Goal: Check status: Check status

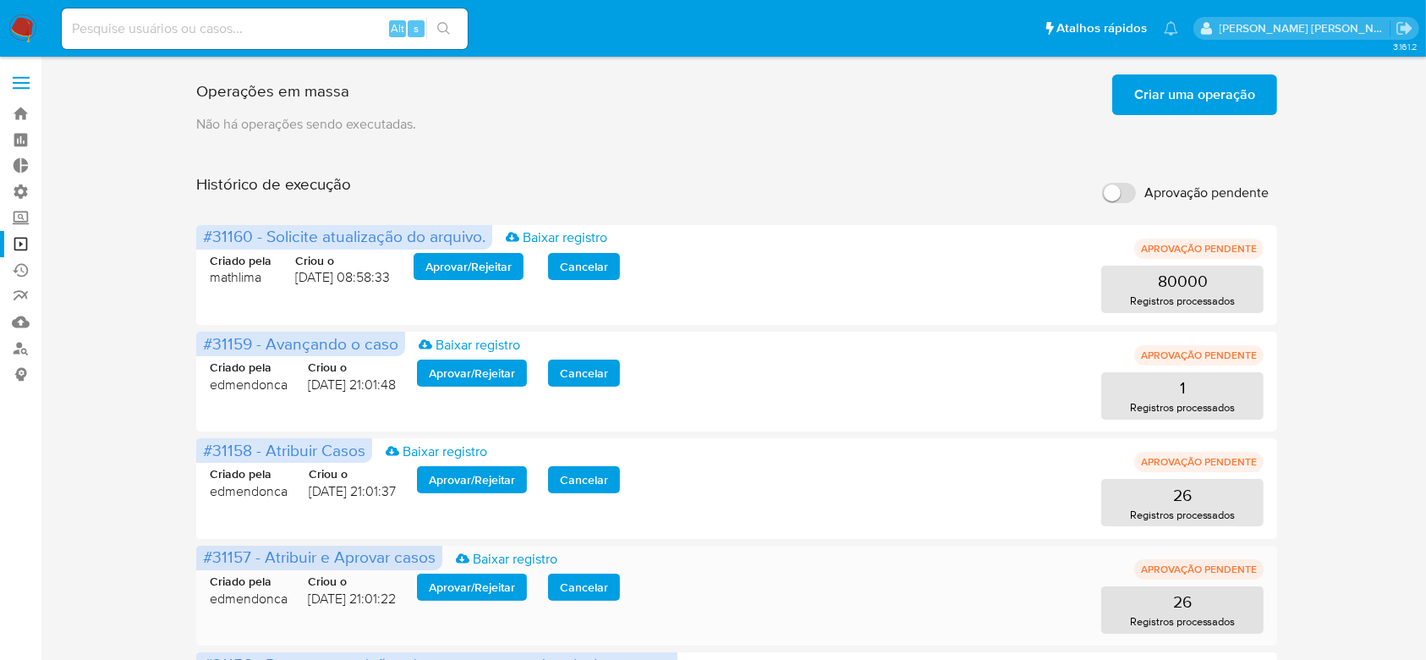
click at [492, 590] on span "Aprovar / Rejeitar" at bounding box center [472, 587] width 86 height 24
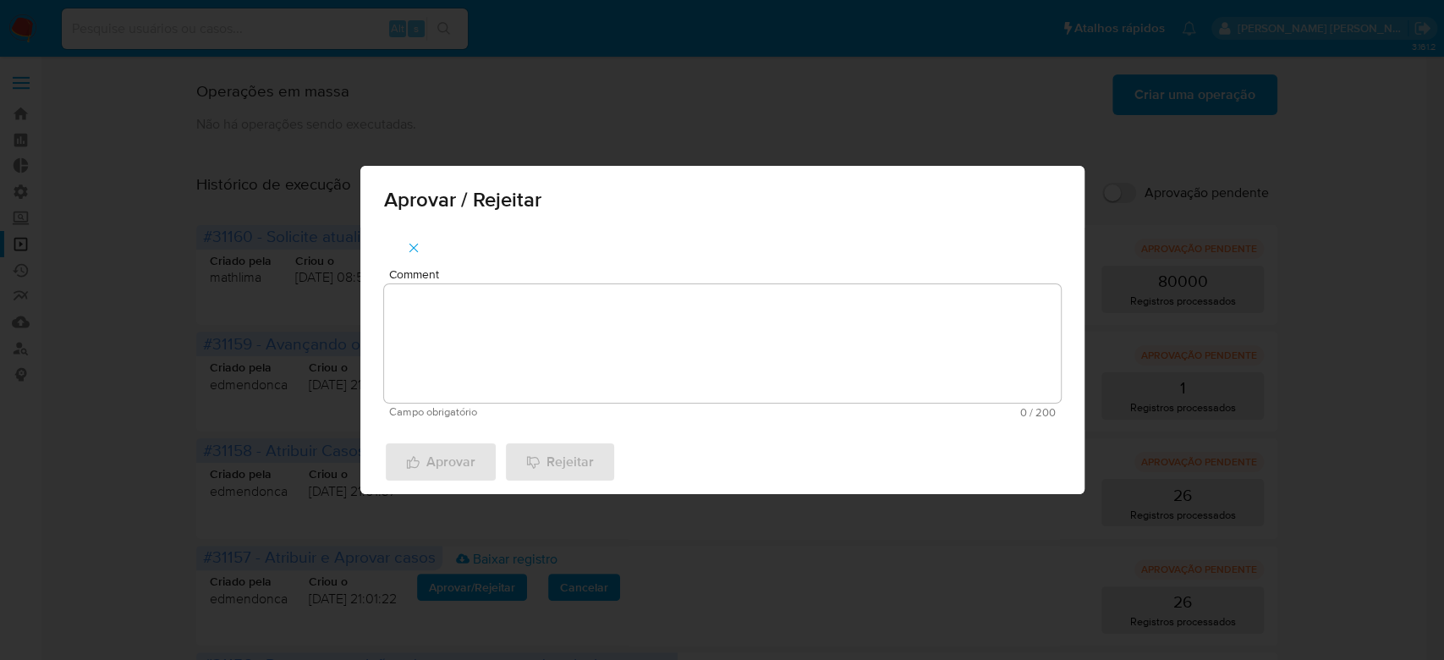
click at [519, 402] on textarea "Comment" at bounding box center [722, 343] width 677 height 118
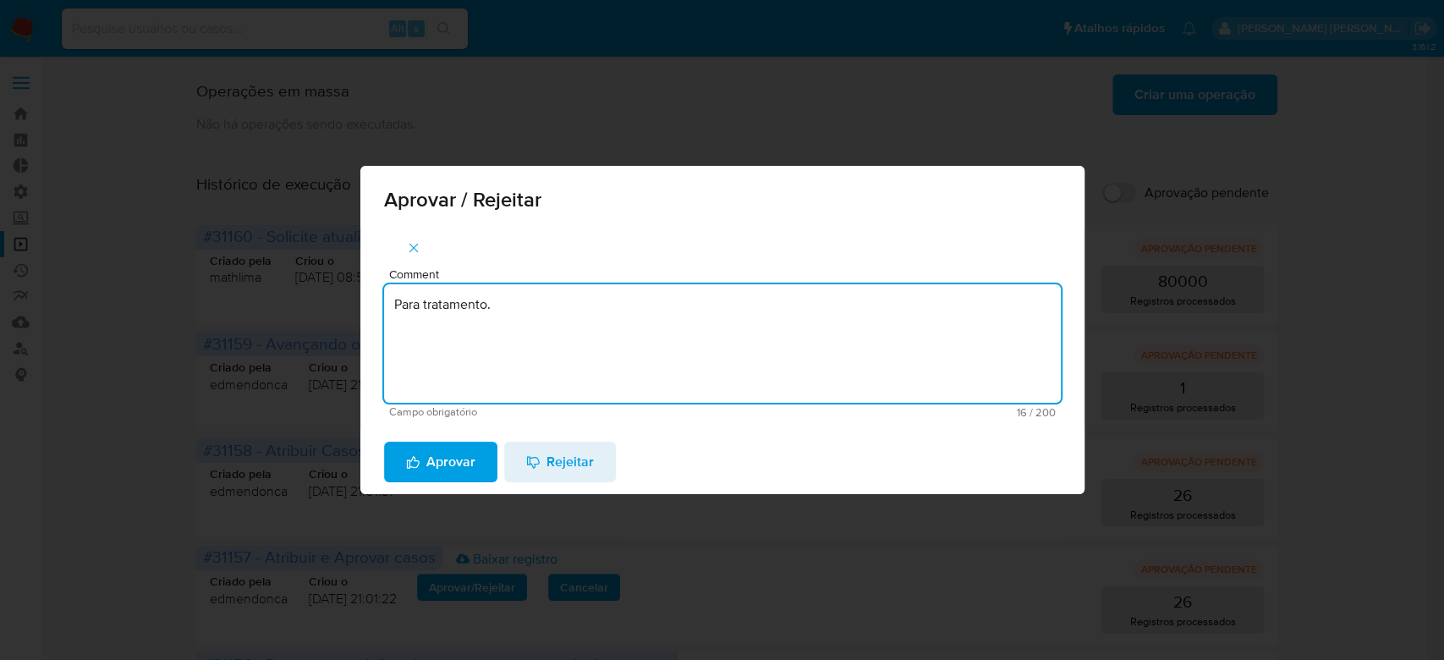
drag, startPoint x: 521, startPoint y: 300, endPoint x: 326, endPoint y: 283, distance: 195.3
click at [326, 283] on div "Aprovar / Rejeitar Comment Para tratamento. Campo obrigatório 16 / 200 184 cara…" at bounding box center [722, 330] width 1444 height 660
click at [447, 321] on textarea "Para tratamento." at bounding box center [722, 343] width 677 height 118
type textarea "Para tratamento."
click at [454, 467] on span "Aprovar" at bounding box center [440, 461] width 69 height 37
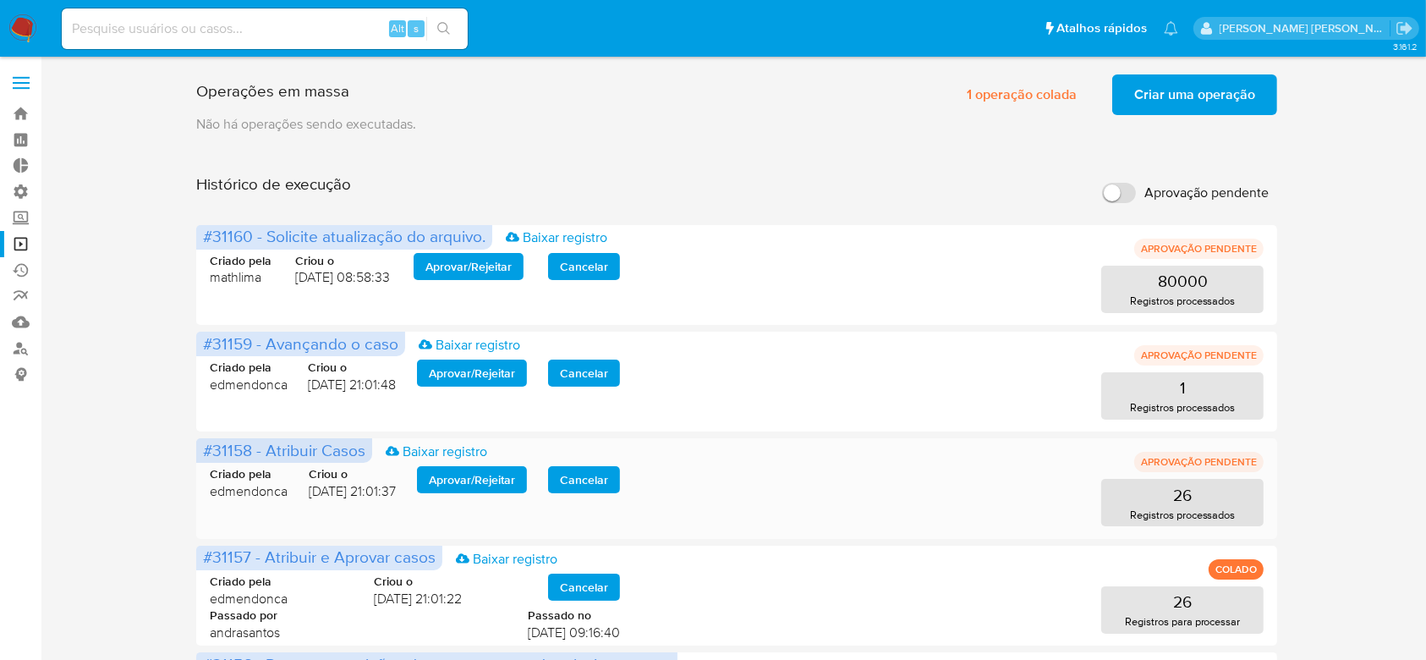
click at [487, 469] on span "Aprovar / Rejeitar" at bounding box center [472, 480] width 86 height 24
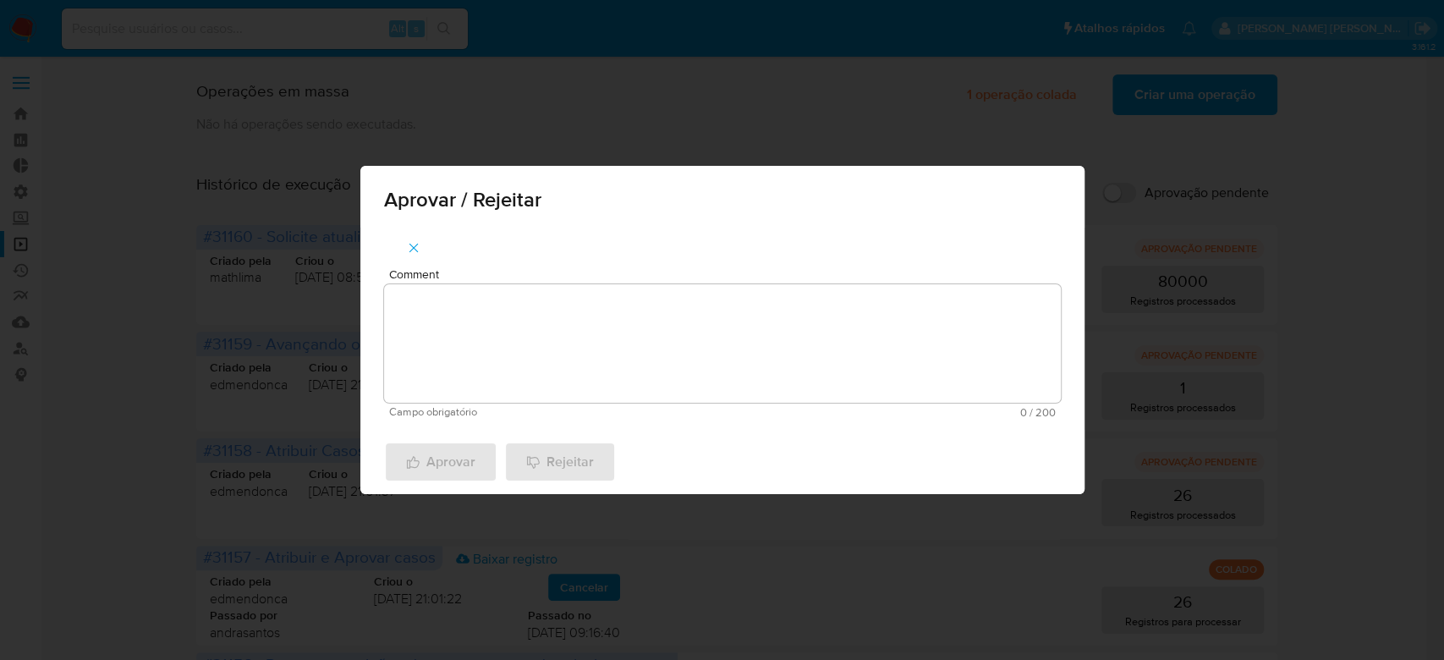
click at [508, 346] on textarea "Comment" at bounding box center [722, 343] width 677 height 118
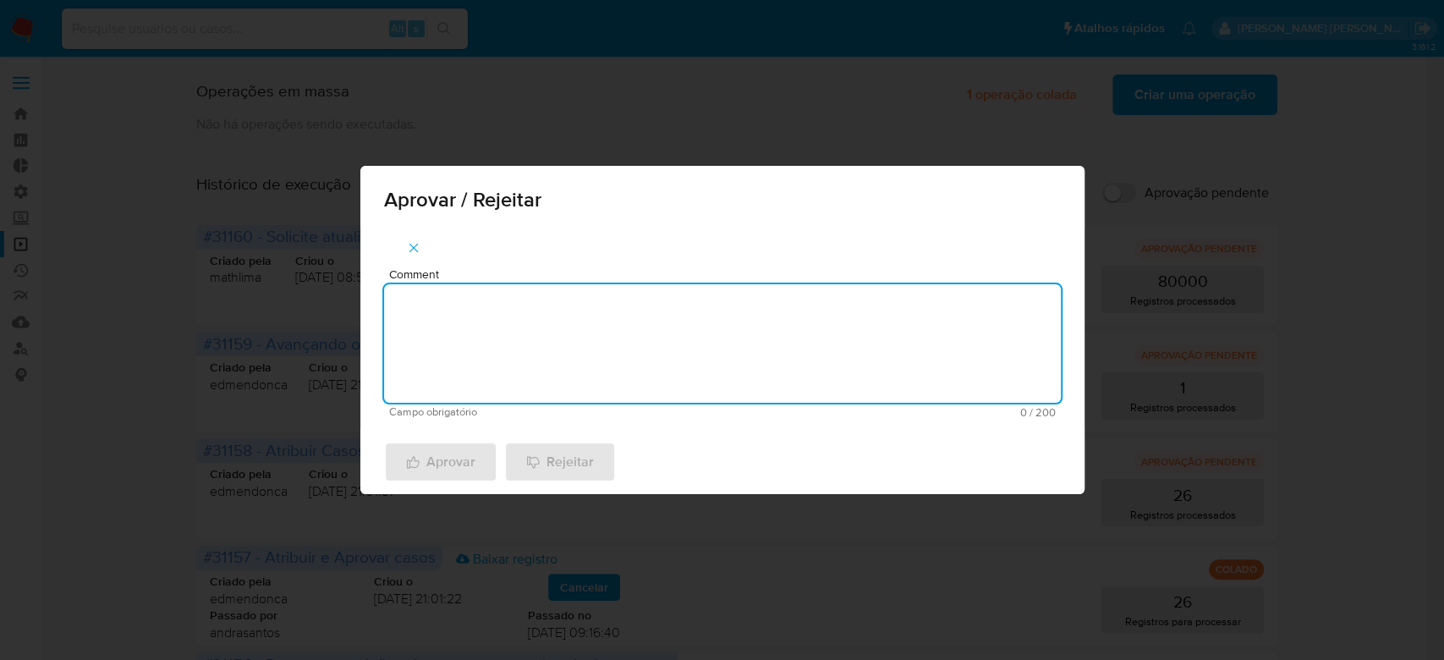
paste textarea "Para tratamento."
type textarea "Para tratamento."
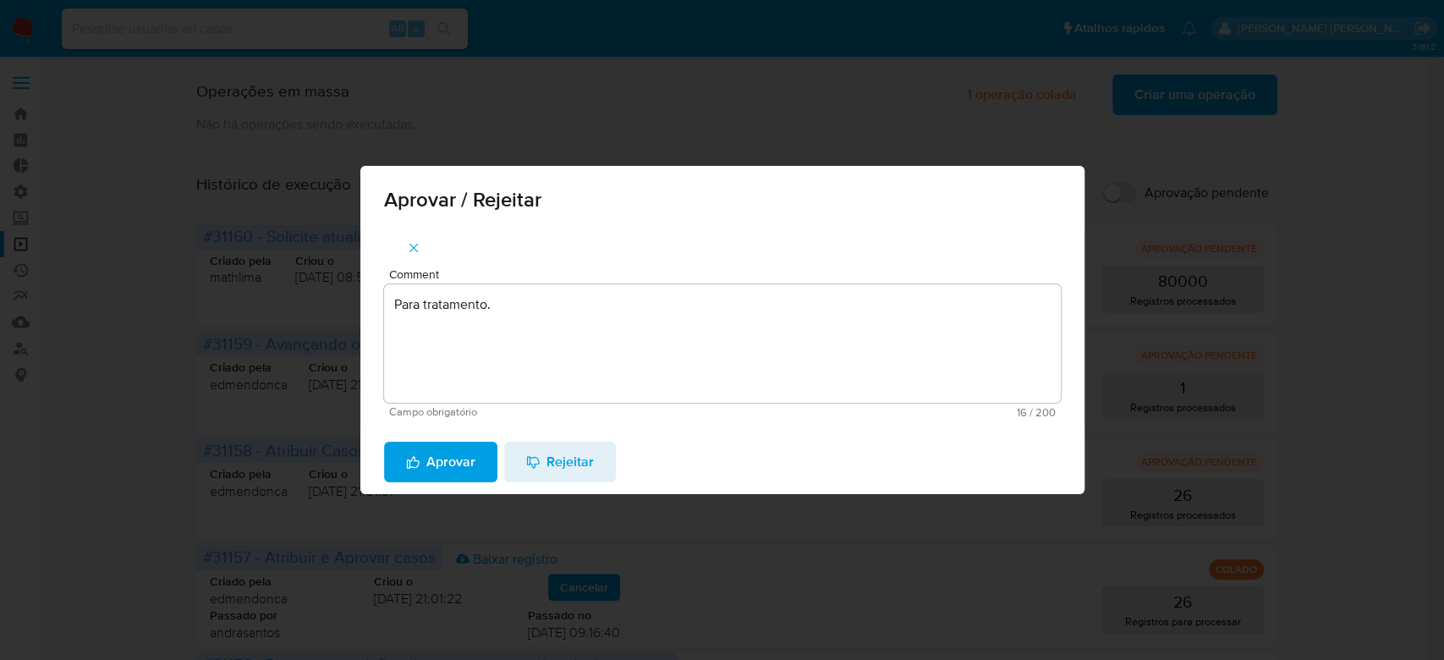
click at [451, 470] on span "Aprovar" at bounding box center [440, 461] width 69 height 37
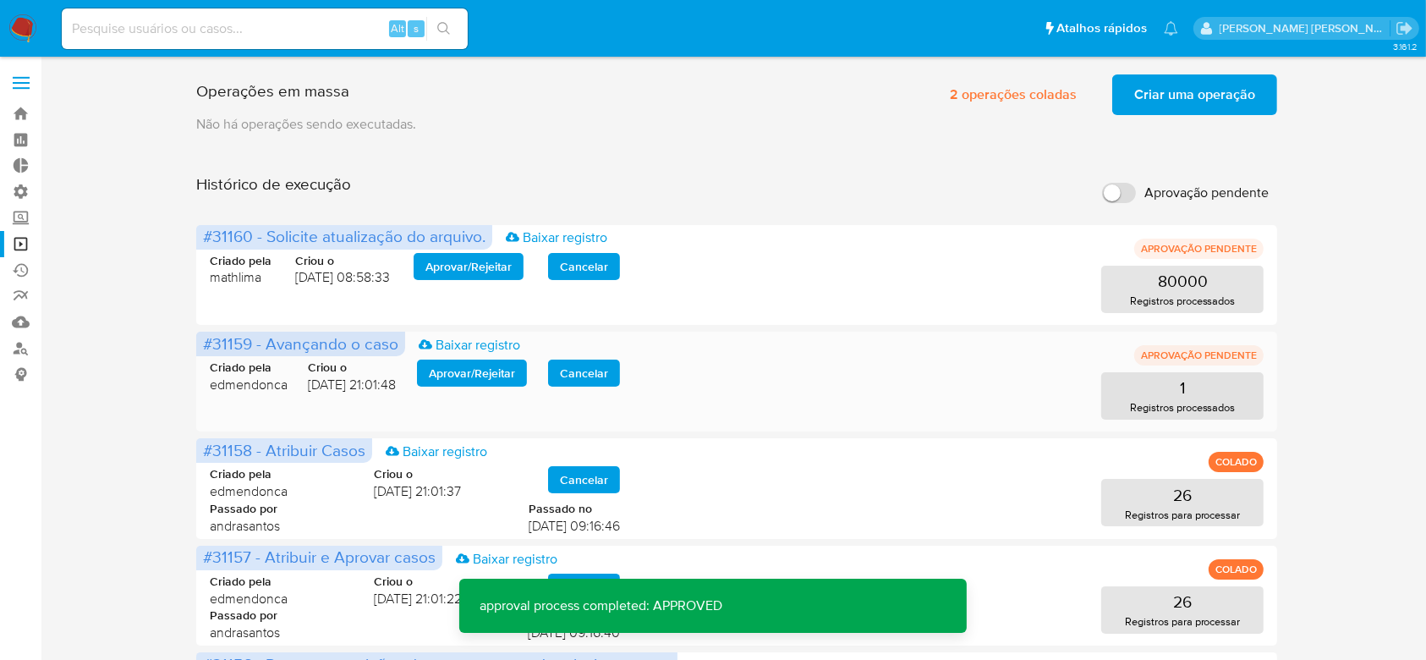
click at [492, 376] on span "Aprovar / Rejeitar" at bounding box center [472, 373] width 86 height 24
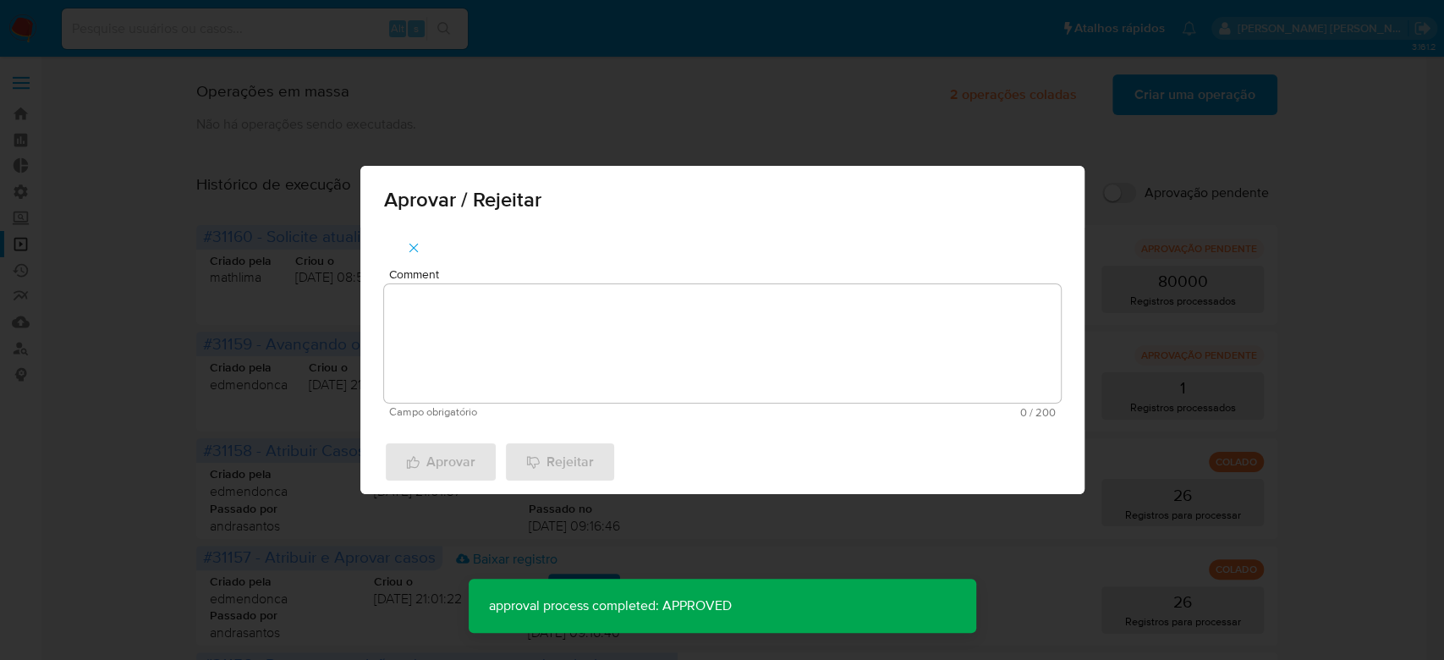
click at [476, 351] on textarea "Comment" at bounding box center [722, 343] width 677 height 118
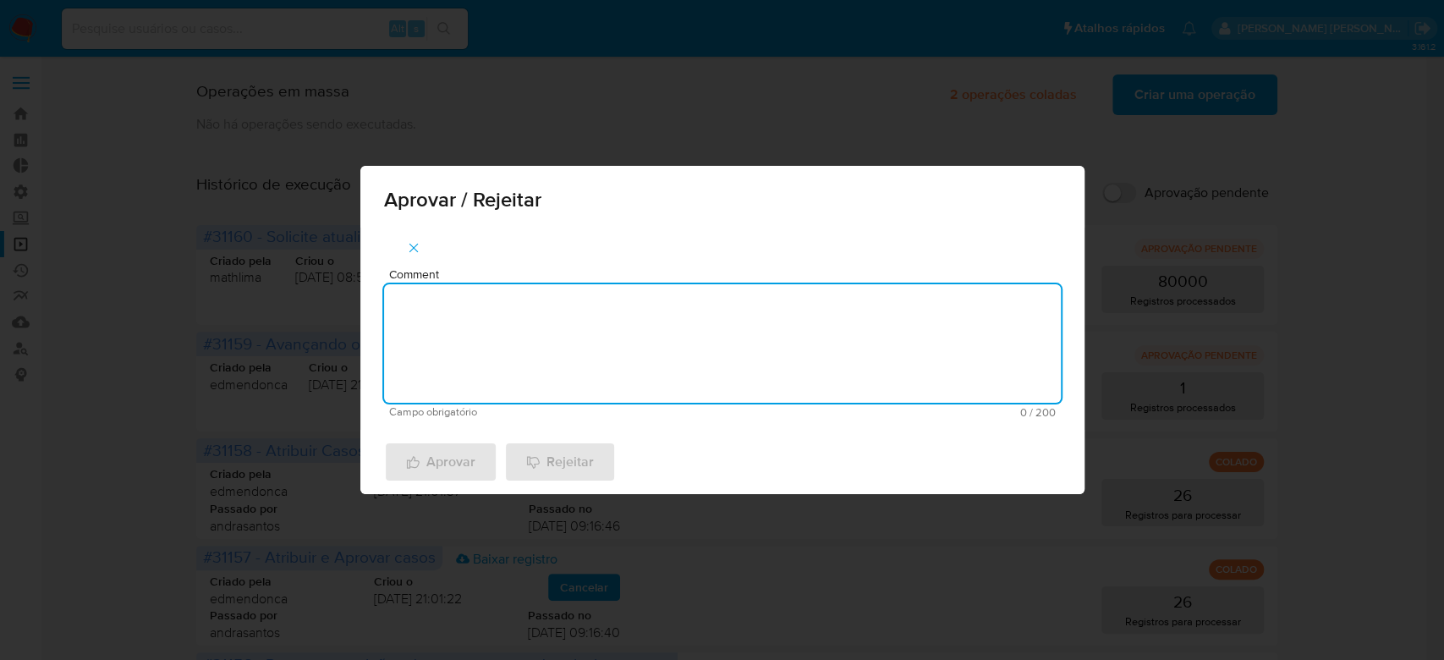
paste textarea "Para tratamento."
type textarea "Para tratamento."
click at [451, 457] on span "Aprovar" at bounding box center [440, 461] width 69 height 37
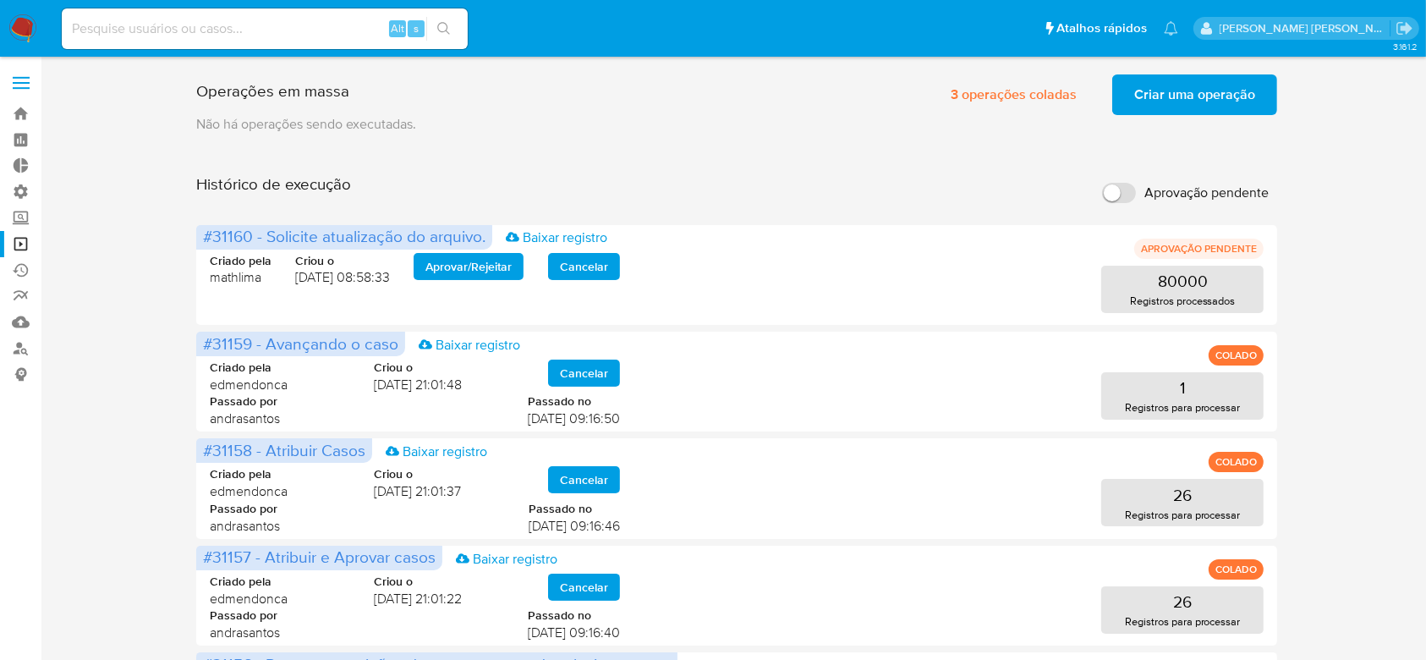
click at [1155, 105] on span "Criar uma operação" at bounding box center [1194, 94] width 121 height 37
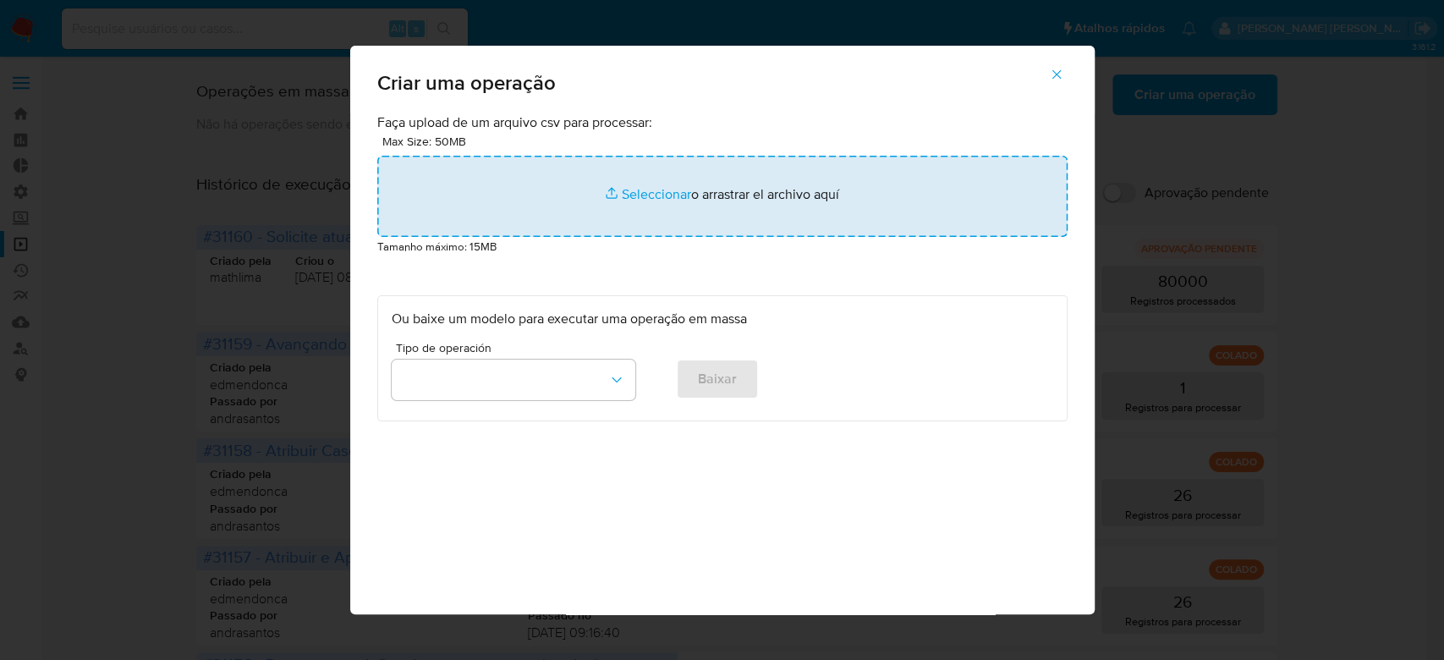
click at [648, 186] on input "file" at bounding box center [722, 196] width 690 height 81
type input "C:\fakepath\ASSIGN_AND_CLOSE_CASE.csv"
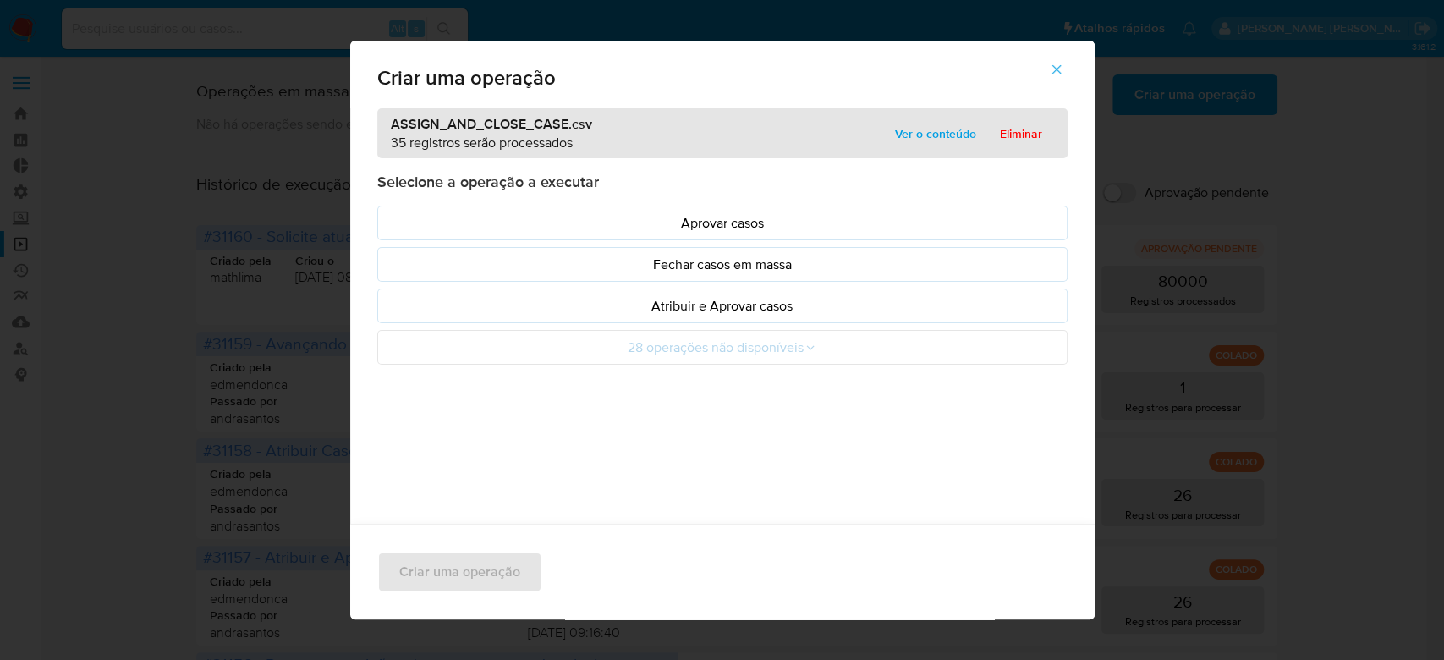
click at [905, 129] on span "Ver o conteúdo" at bounding box center [935, 134] width 81 height 24
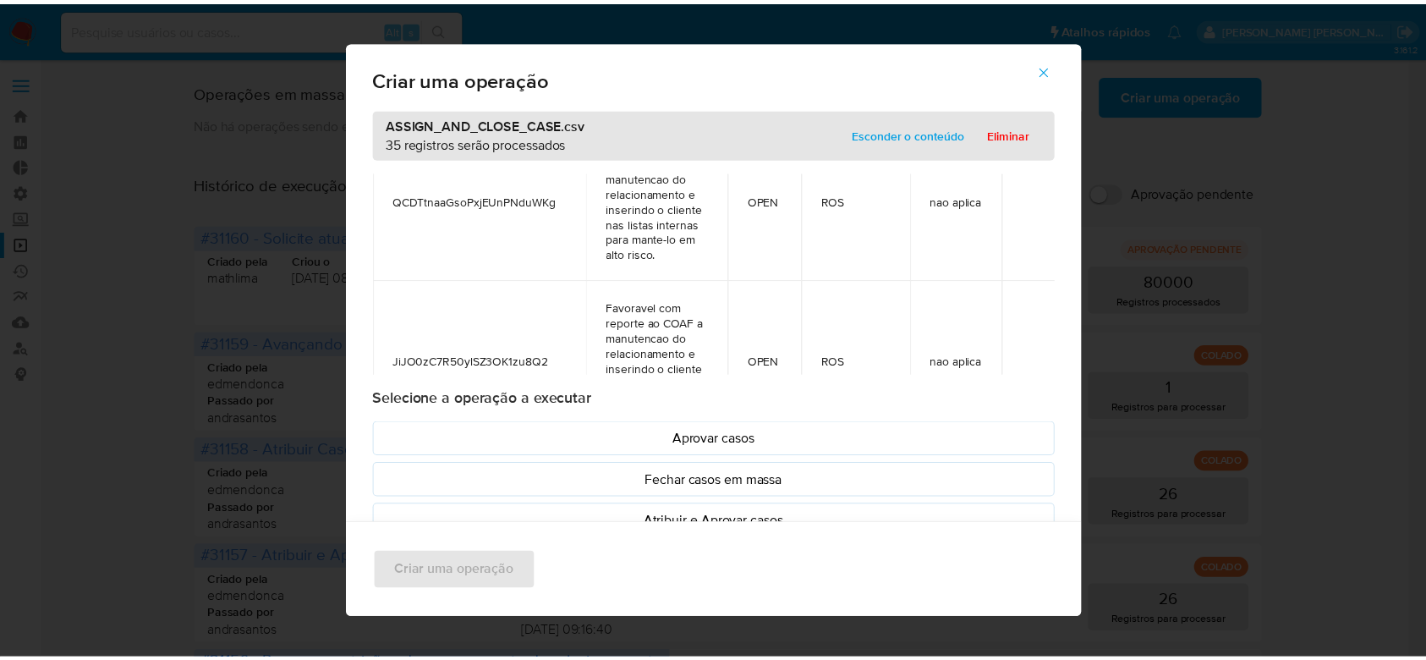
scroll to position [789, 0]
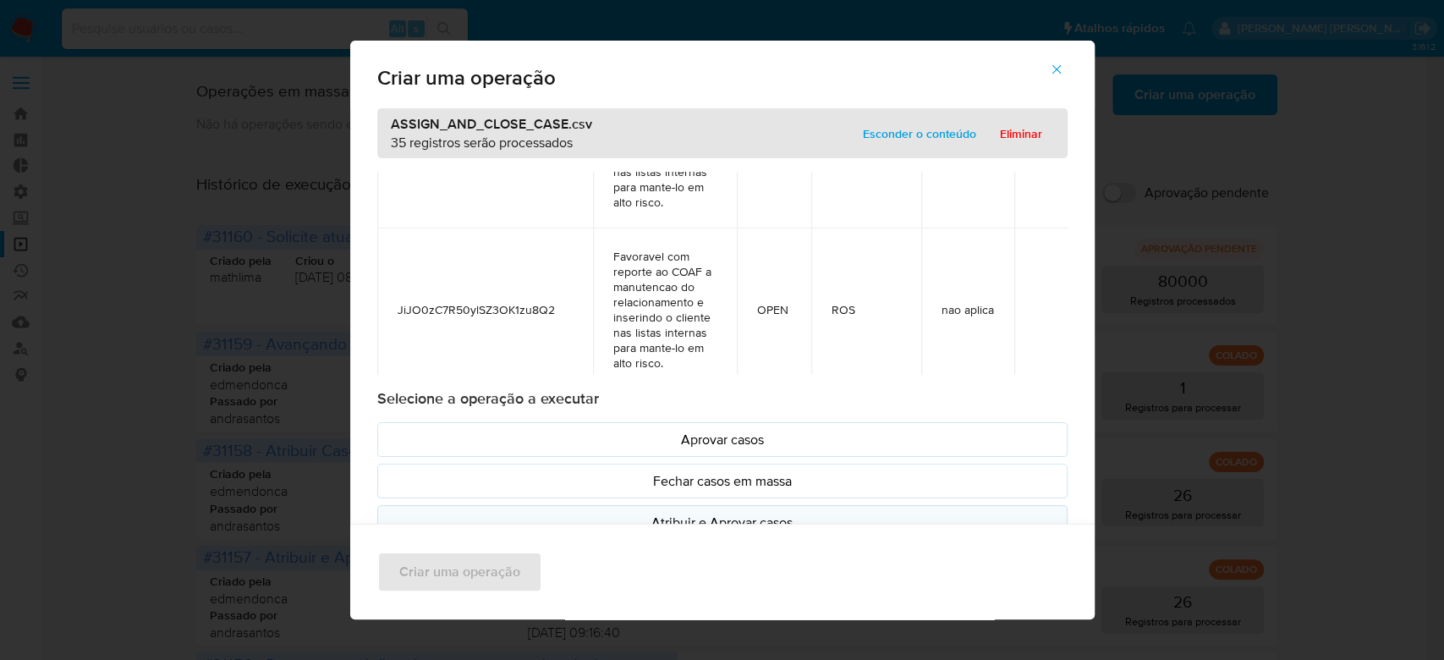
click at [674, 515] on p "Atribuir e Aprovar casos" at bounding box center [722, 522] width 661 height 19
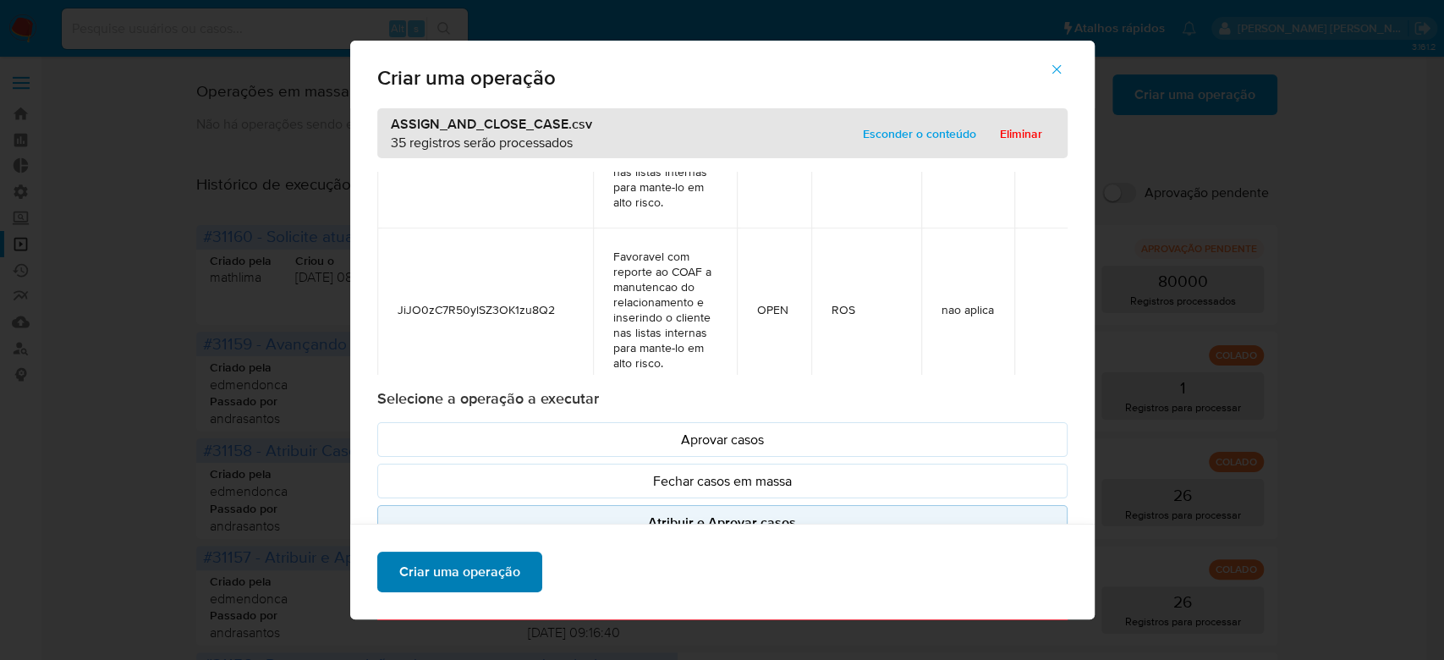
click at [447, 572] on span "Criar uma operação" at bounding box center [459, 571] width 121 height 37
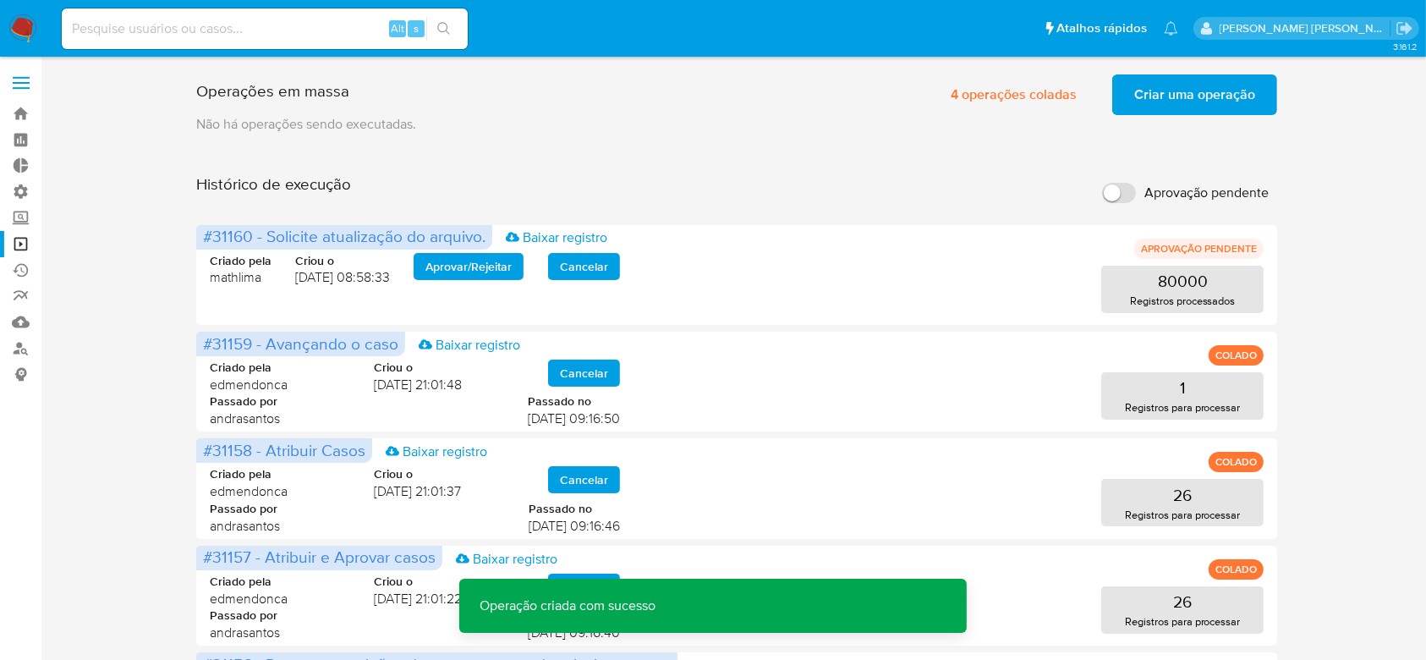
click at [1187, 103] on span "Criar uma operação" at bounding box center [1194, 94] width 121 height 37
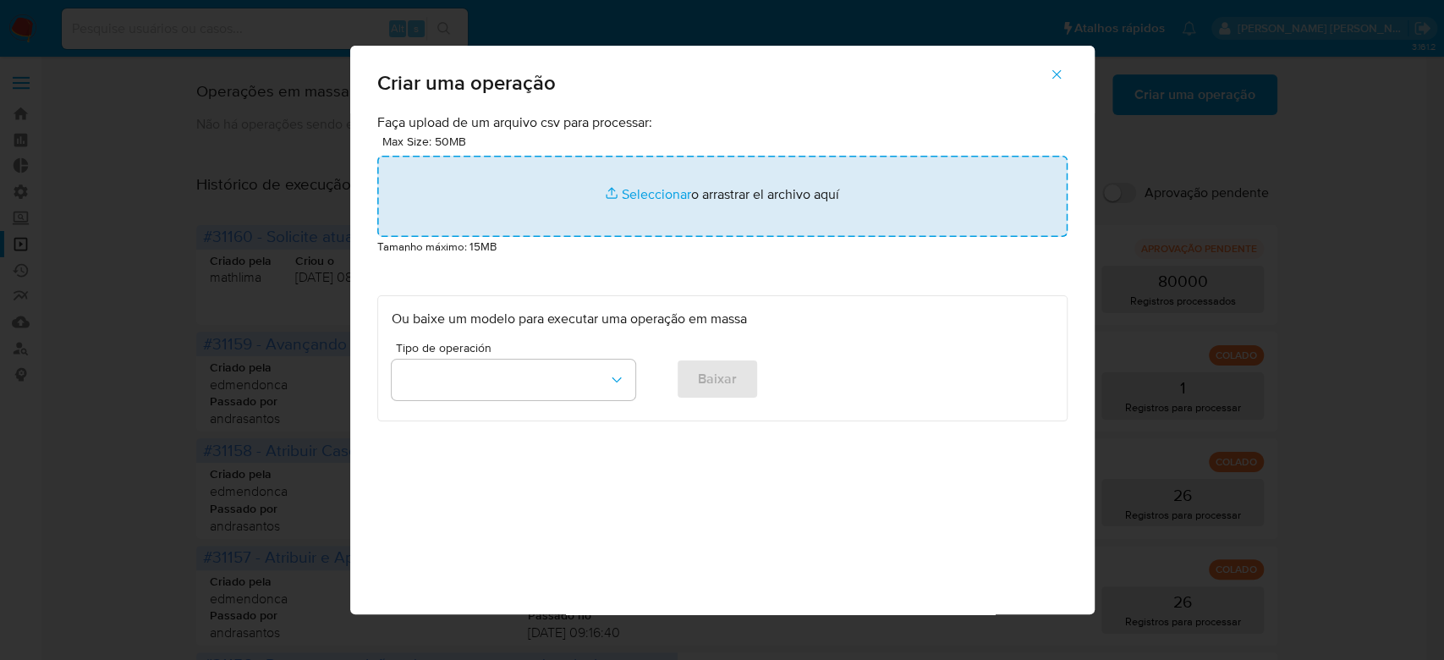
click at [640, 193] on input "file" at bounding box center [722, 196] width 690 height 81
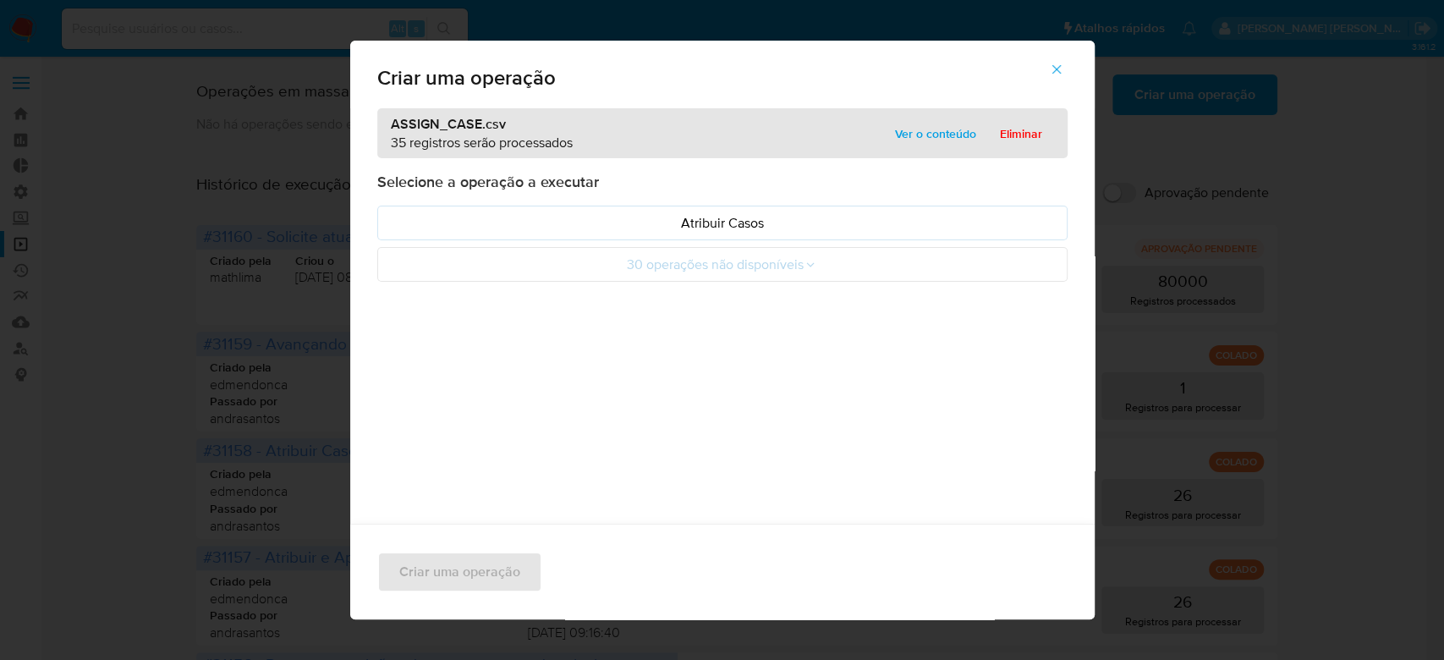
click at [927, 136] on span "Ver o conteúdo" at bounding box center [935, 134] width 81 height 24
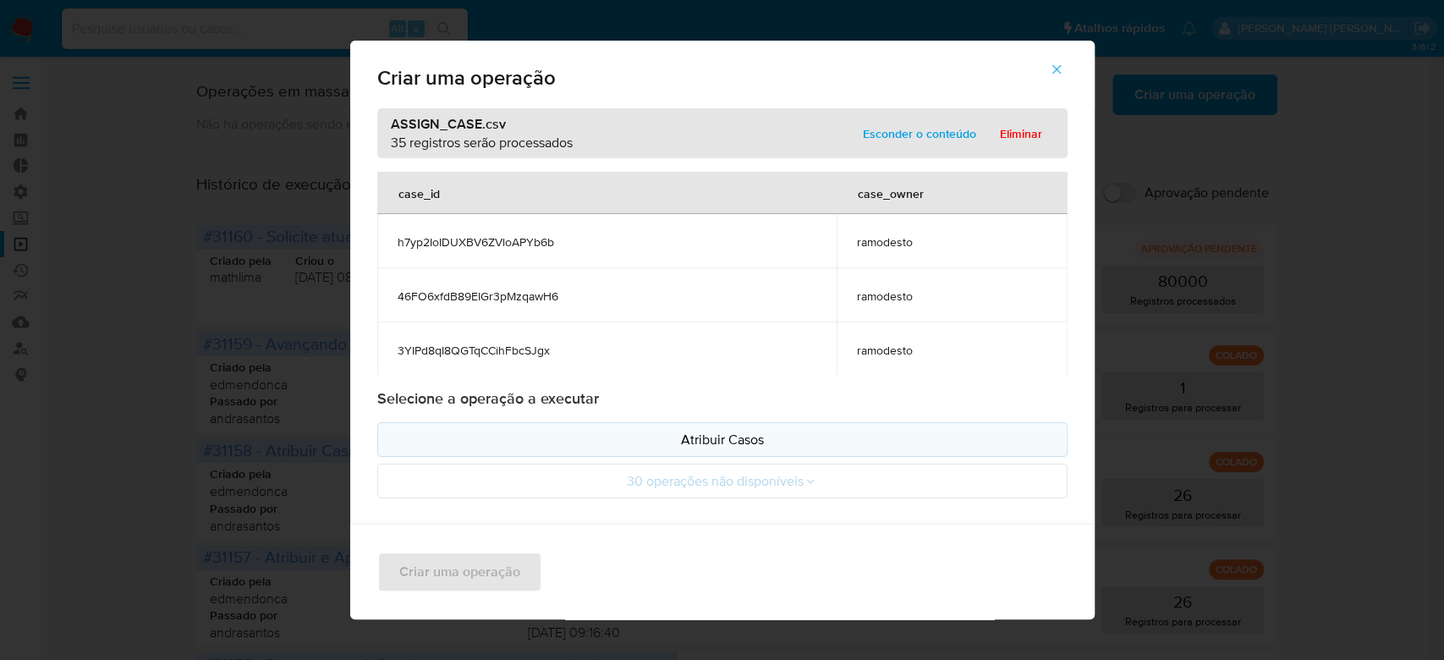
click at [716, 442] on p "Atribuir Casos" at bounding box center [722, 439] width 661 height 19
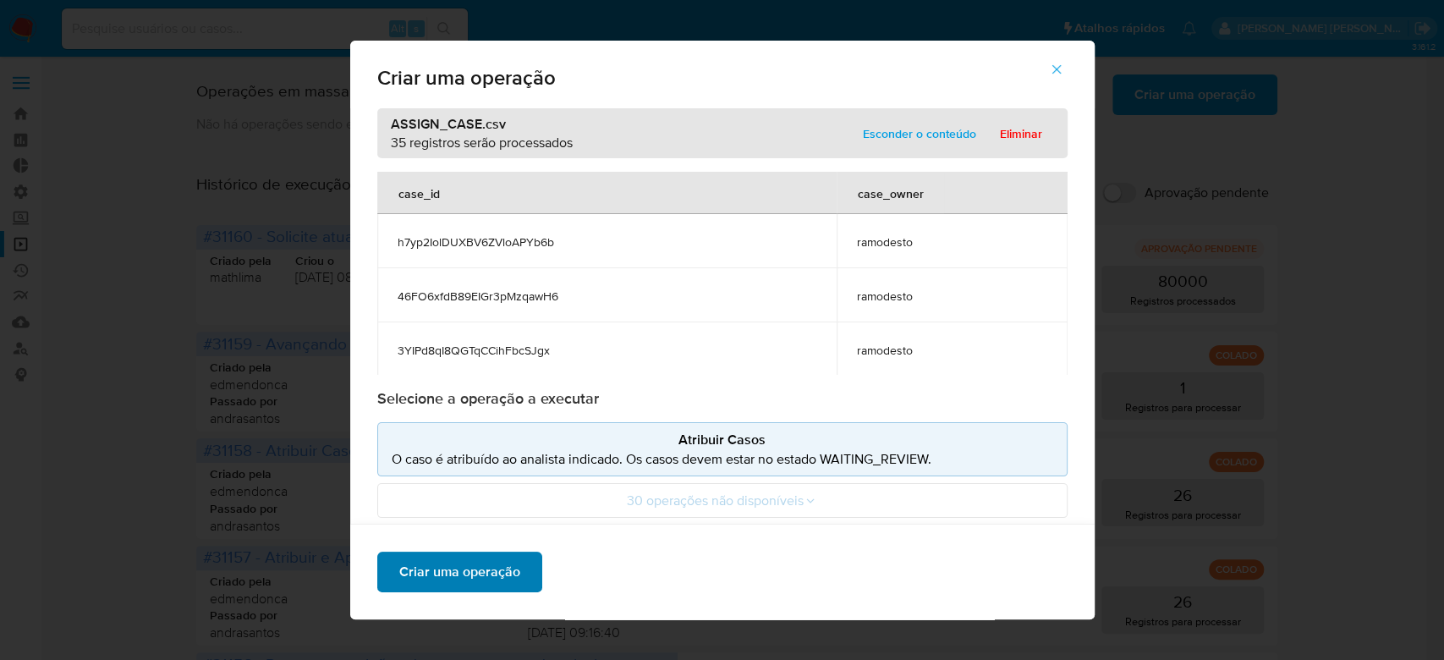
click at [465, 583] on span "Criar uma operação" at bounding box center [459, 571] width 121 height 37
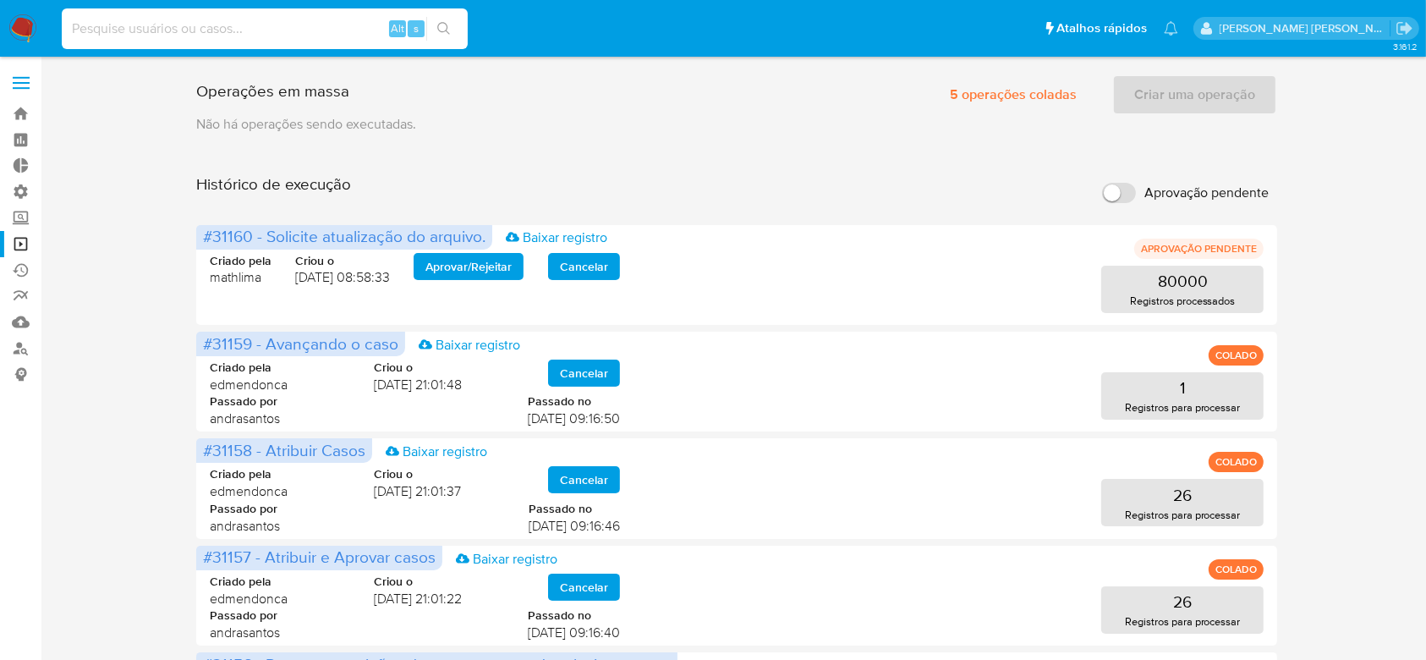
click at [244, 31] on input at bounding box center [265, 29] width 406 height 22
paste input "SlaRxiEMQNgzmgbltuxJ6V0G"
type input "SlaRxiEMQNgzmgbltuxJ6V0G"
click at [448, 25] on icon "search-icon" at bounding box center [444, 29] width 14 height 14
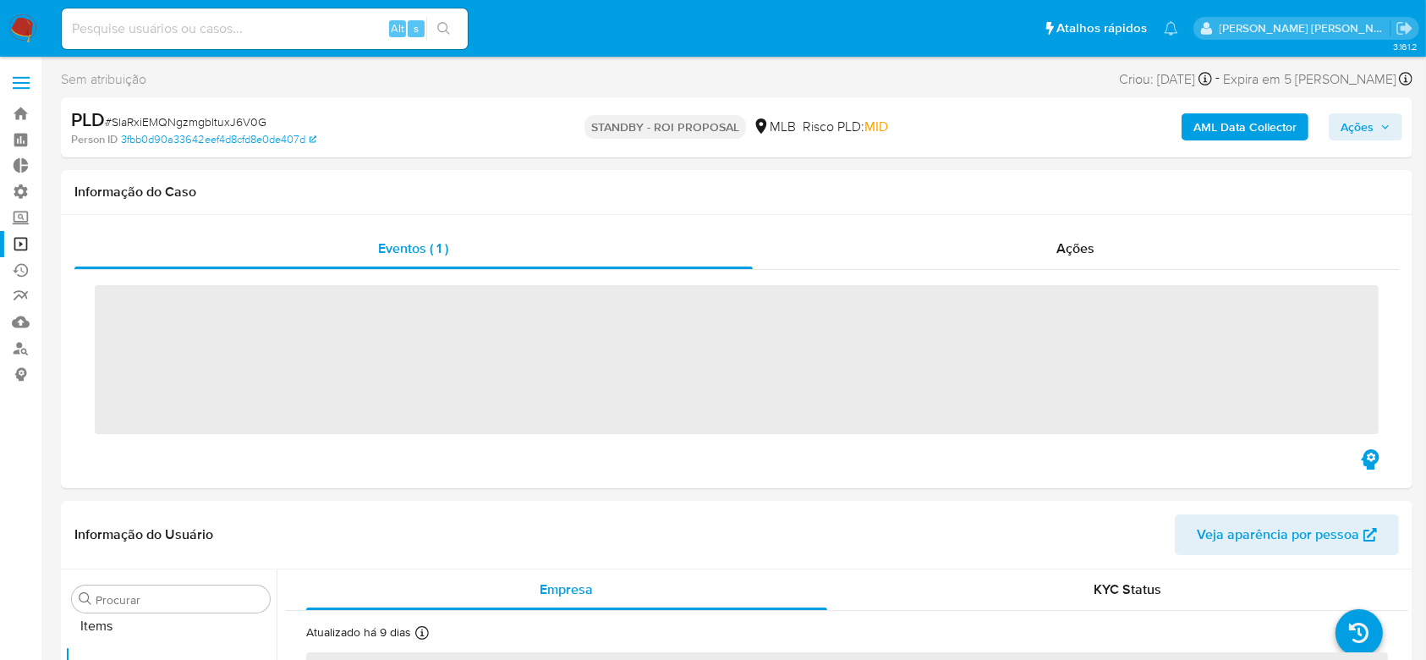
scroll to position [877, 0]
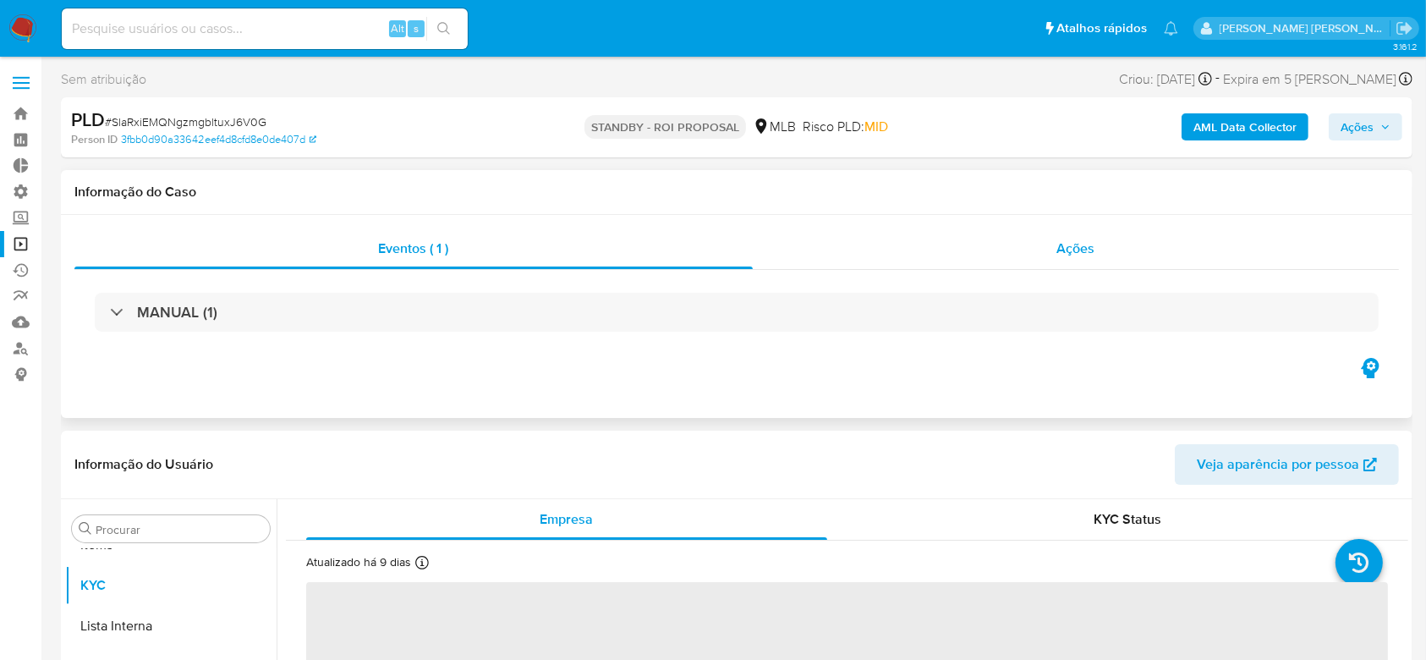
select select "10"
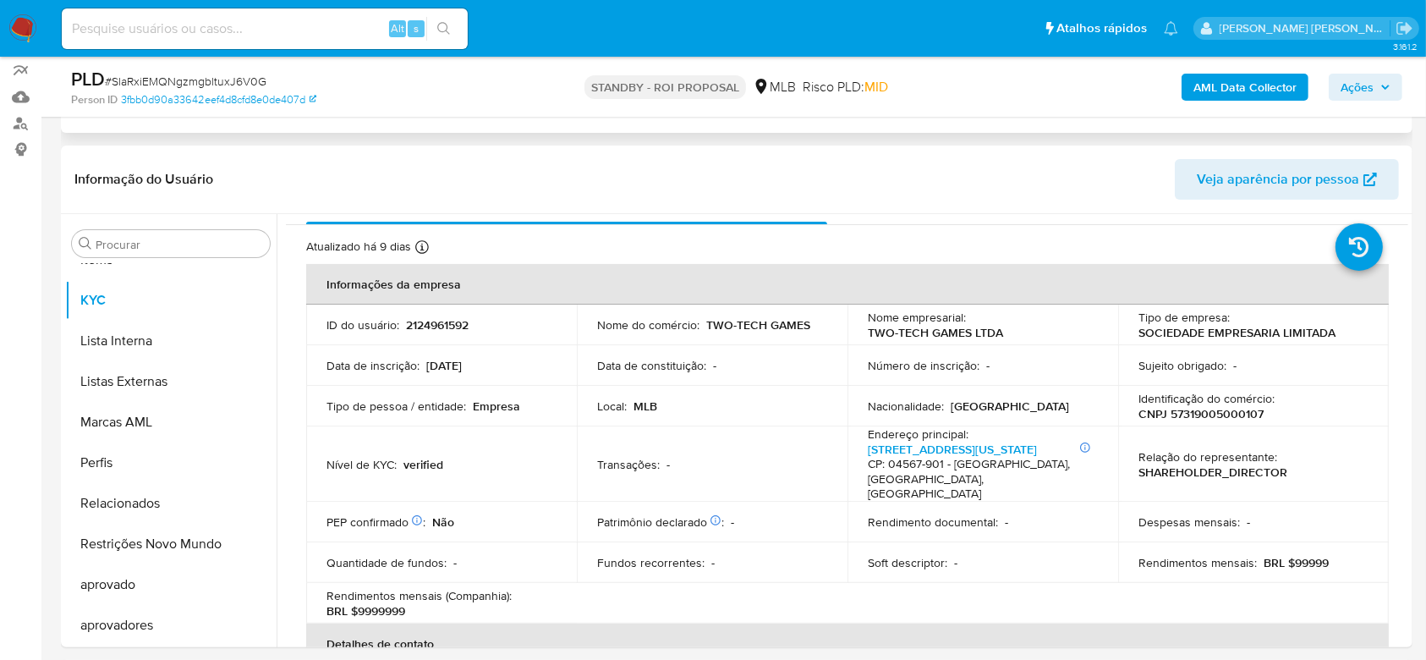
scroll to position [0, 0]
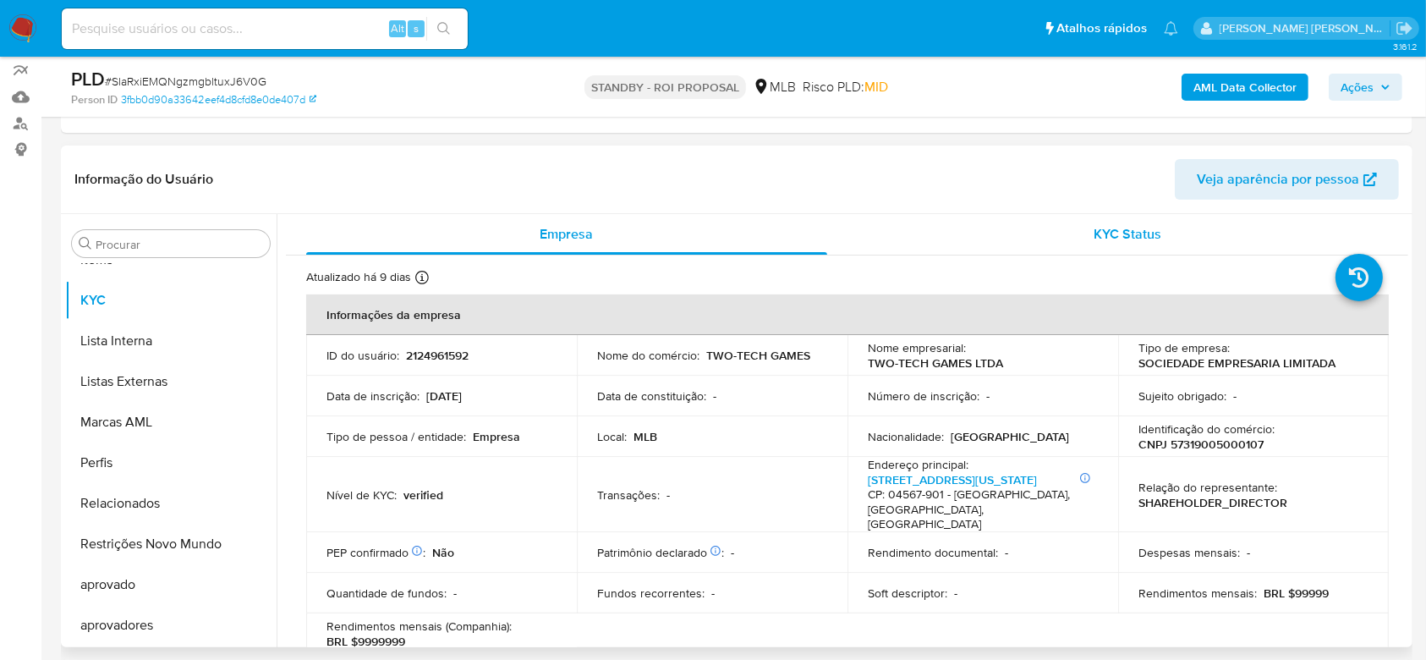
click at [1098, 233] on span "KYC Status" at bounding box center [1128, 233] width 68 height 19
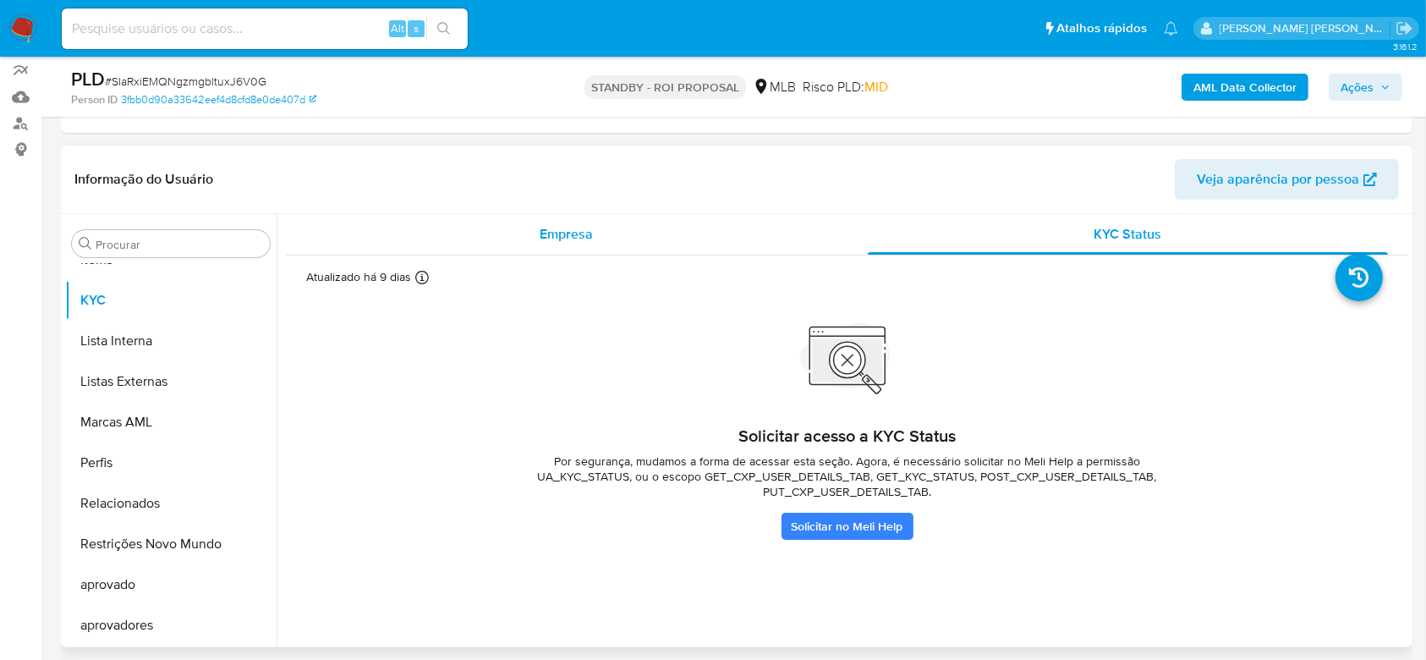
click at [553, 234] on span "Empresa" at bounding box center [566, 233] width 53 height 19
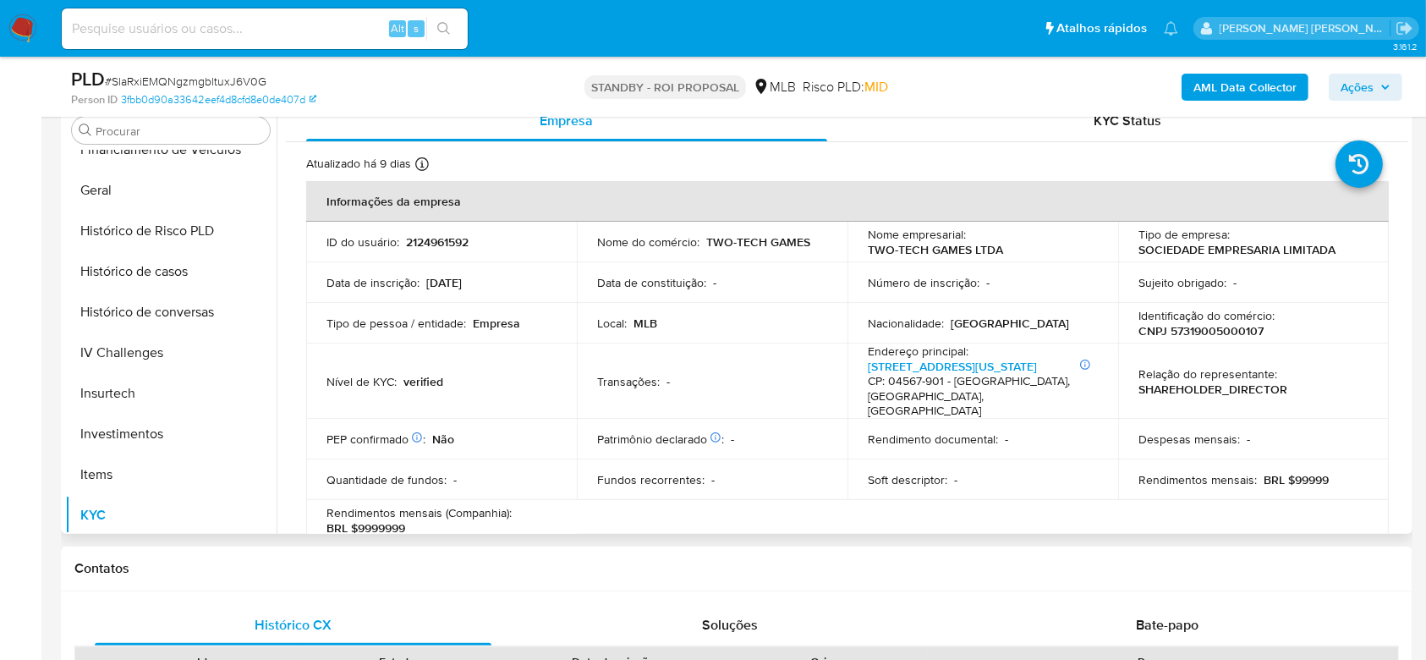
scroll to position [539, 0]
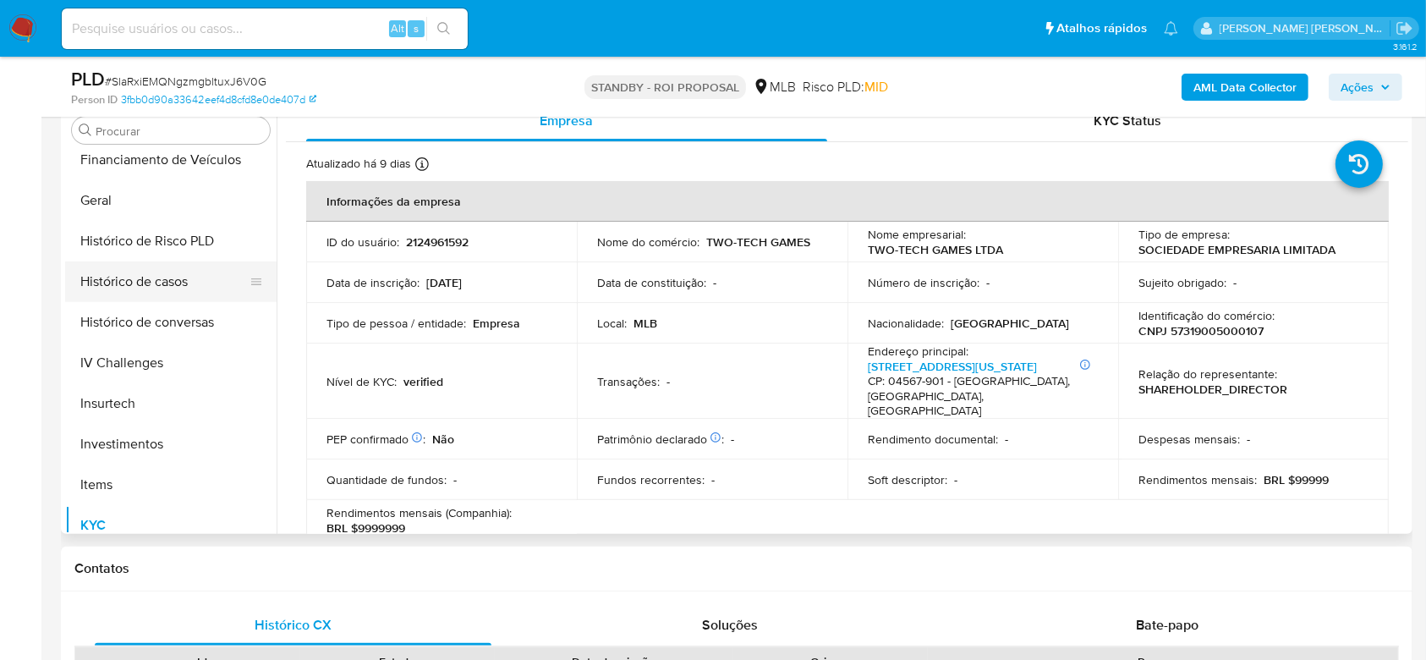
click at [158, 283] on button "Histórico de casos" at bounding box center [164, 281] width 198 height 41
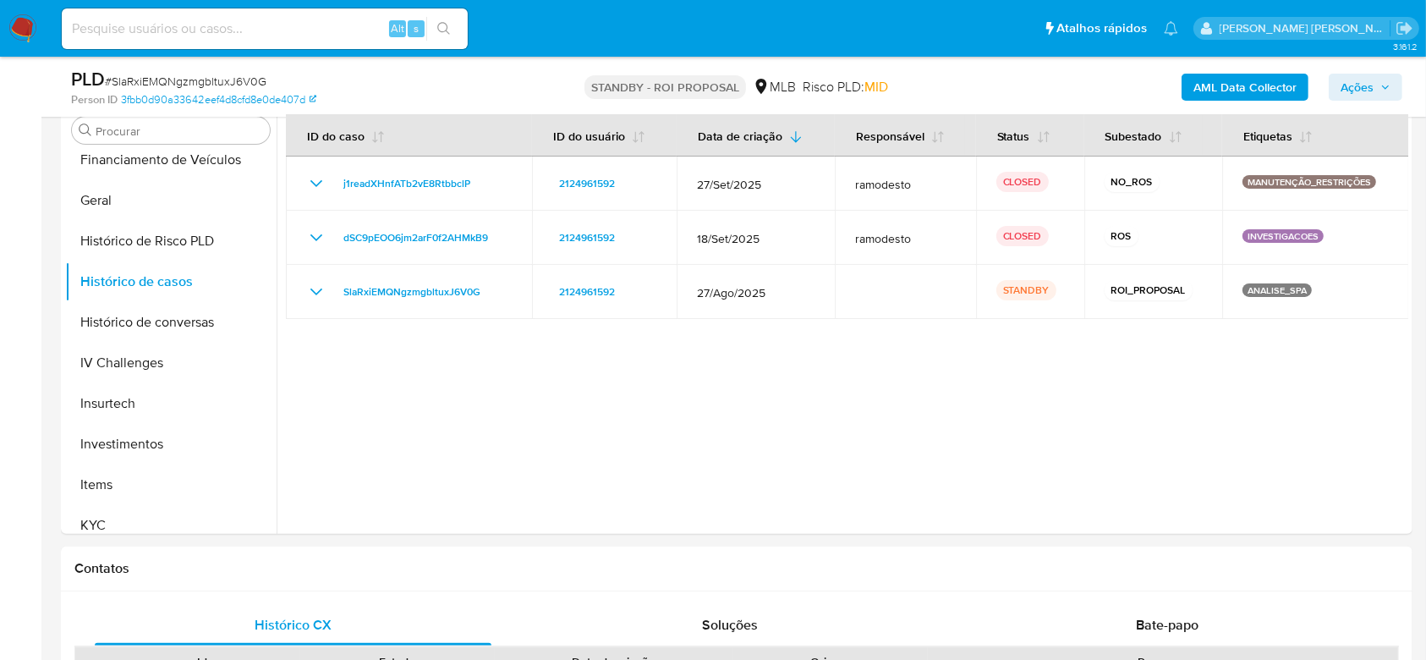
click at [209, 18] on input at bounding box center [265, 29] width 406 height 22
paste input "75DMmBYJLFfJapQFfI8pJg5W"
type input "75DMmBYJLFfJapQFfI8pJg5W"
click at [442, 24] on icon "search-icon" at bounding box center [444, 29] width 14 height 14
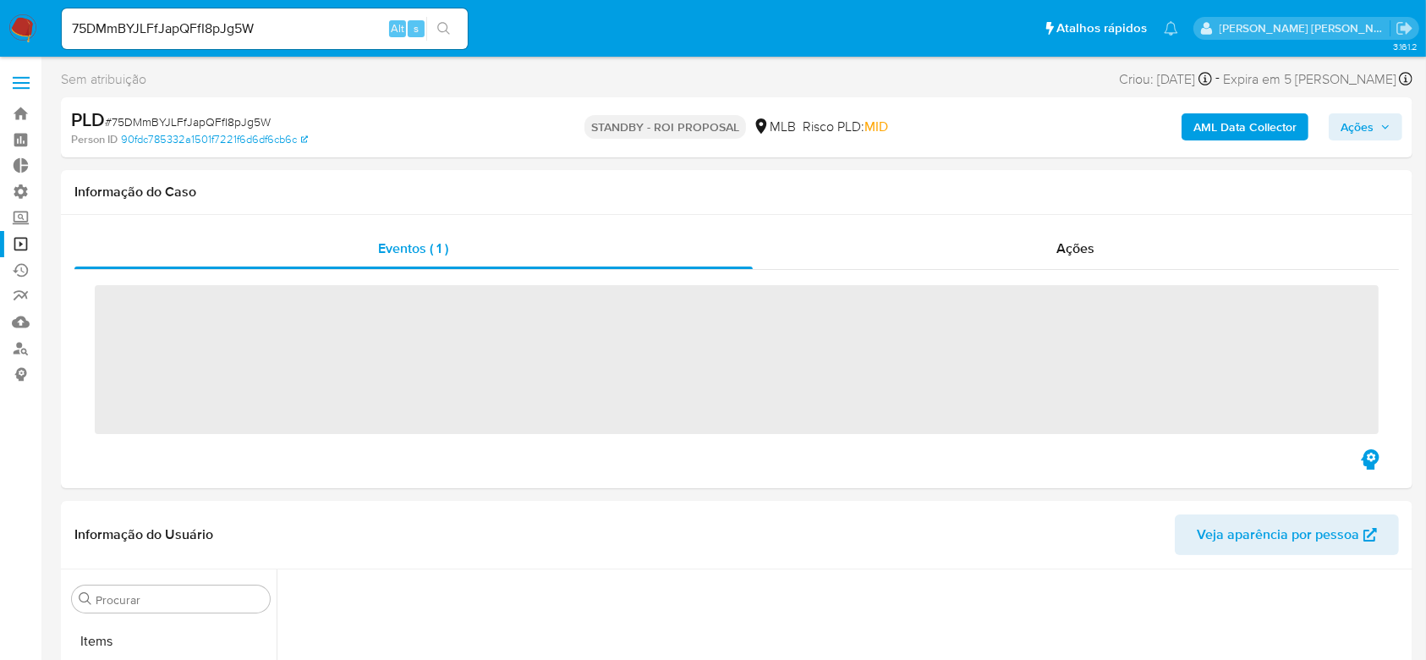
scroll to position [877, 0]
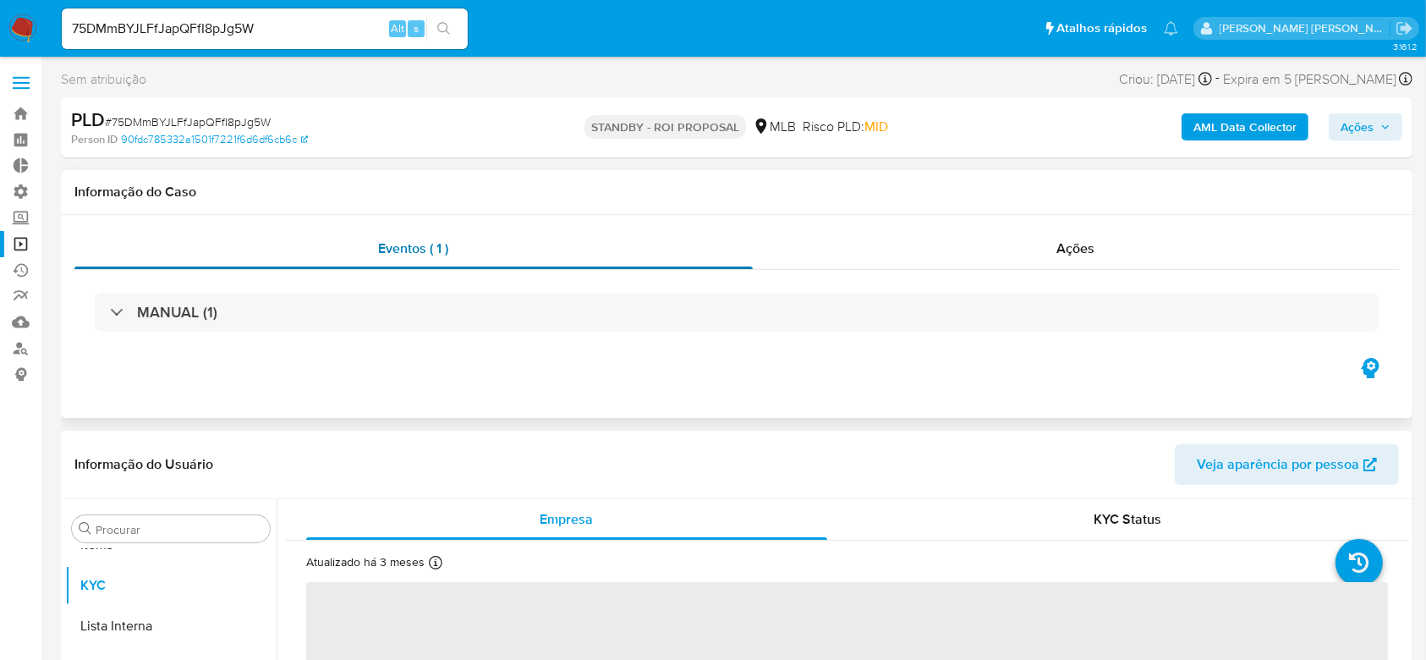
select select "10"
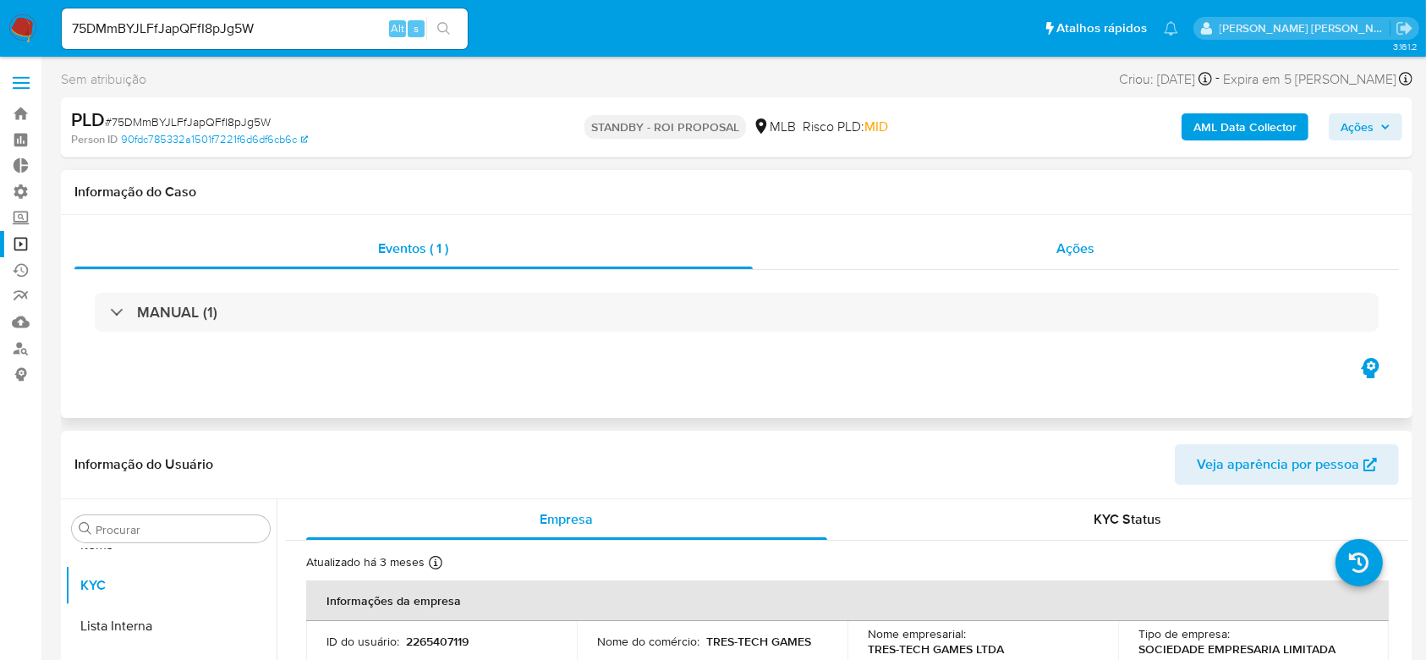
click at [1073, 244] on span "Ações" at bounding box center [1076, 248] width 38 height 19
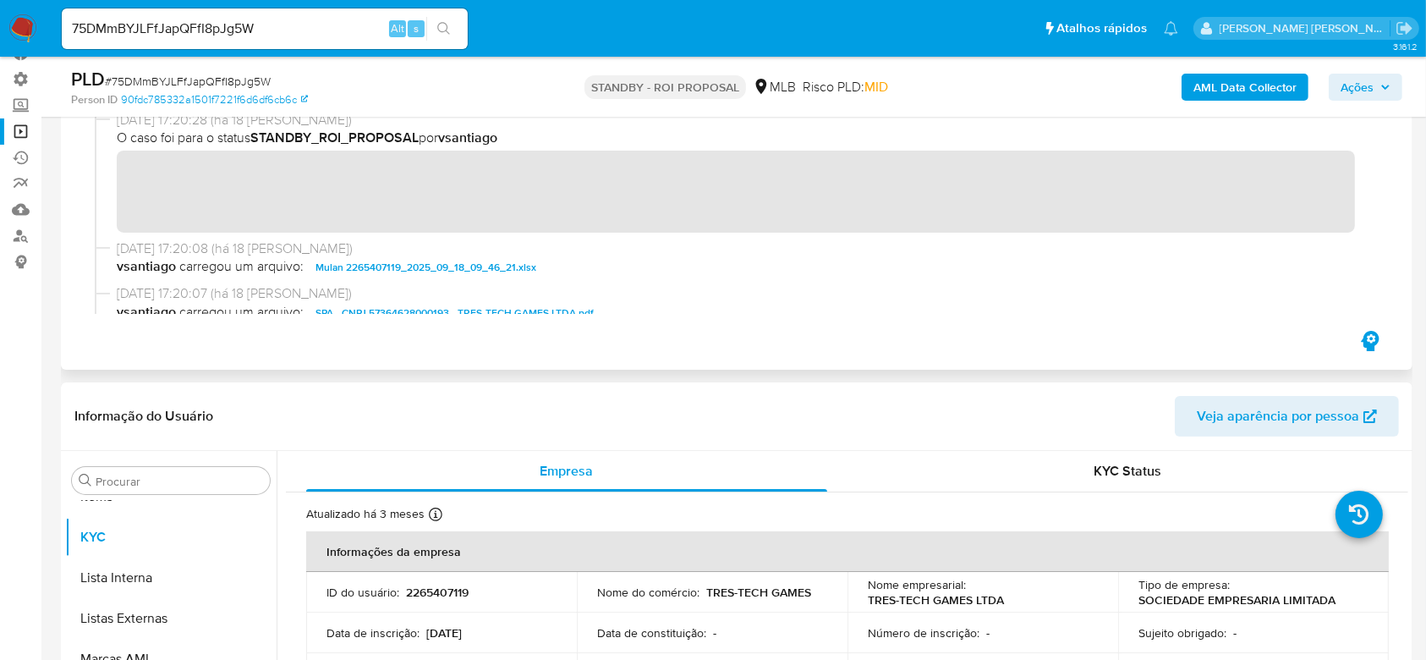
scroll to position [0, 0]
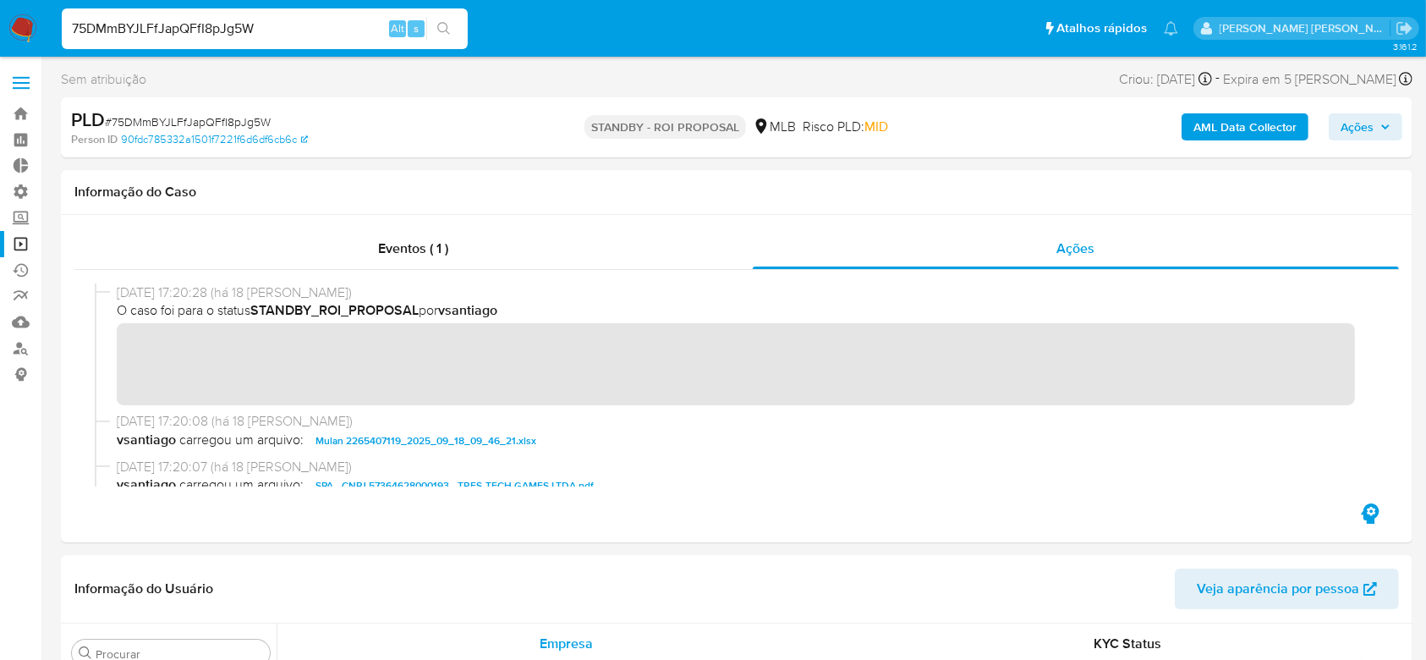
click at [202, 23] on input "75DMmBYJLFfJapQFfI8pJg5W" at bounding box center [265, 29] width 406 height 22
paste input "SlaRxiEMQNgzmgbltuxJ6V0G"
click at [463, 30] on input "SlaRxiEMQNgzmgbltuxJ6V0G" at bounding box center [265, 29] width 406 height 22
type input "SlaRxiEMQNgzmgbltuxJ6V0G"
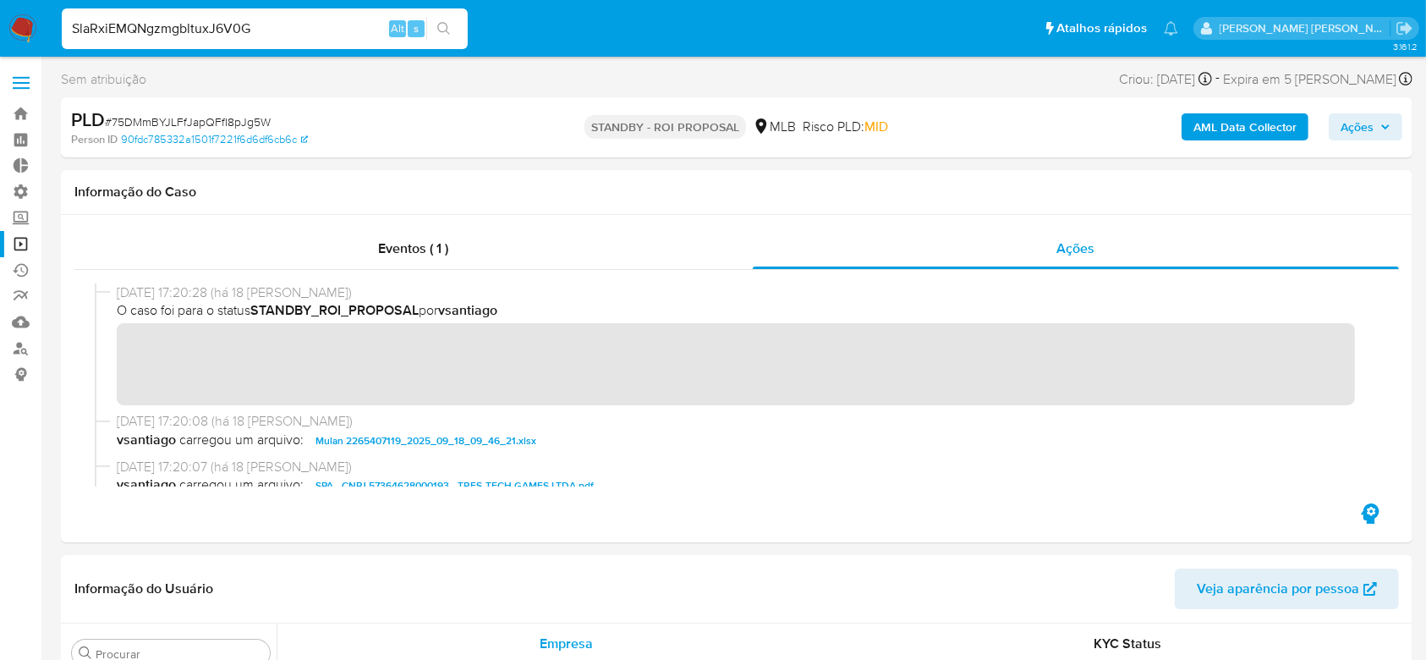
click at [445, 31] on icon "search-icon" at bounding box center [444, 29] width 14 height 14
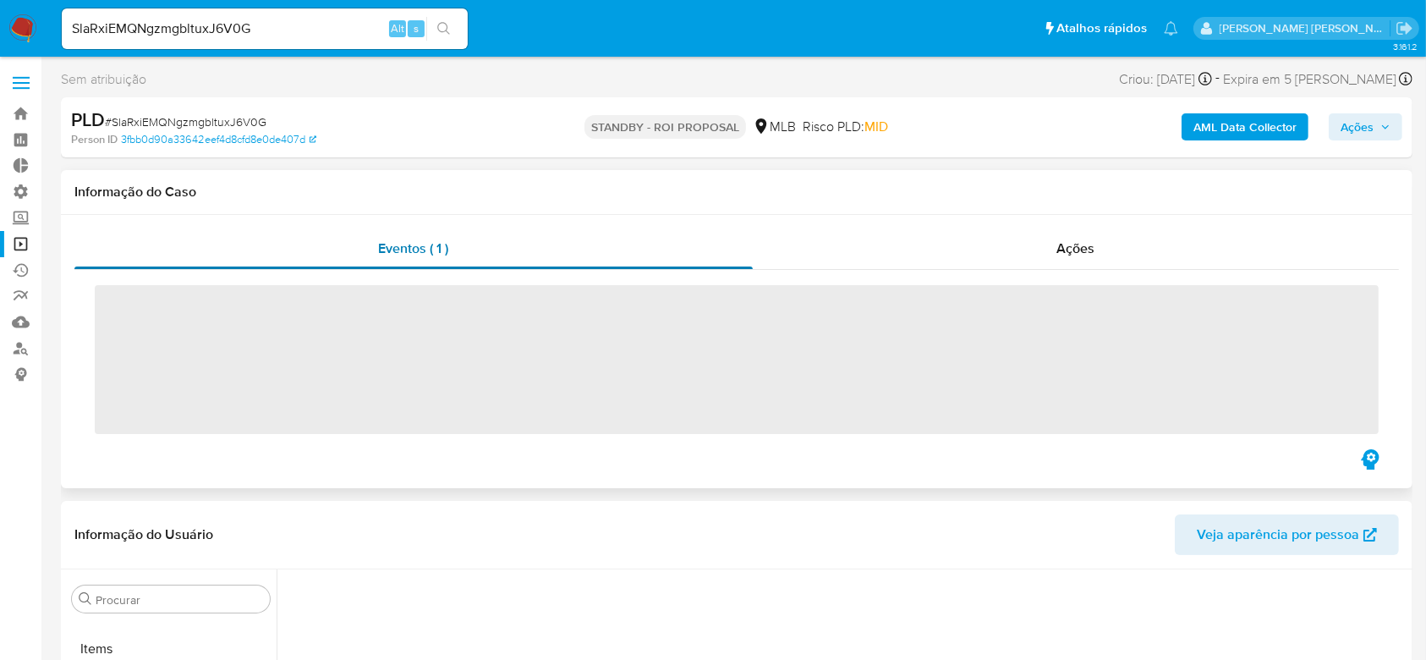
scroll to position [877, 0]
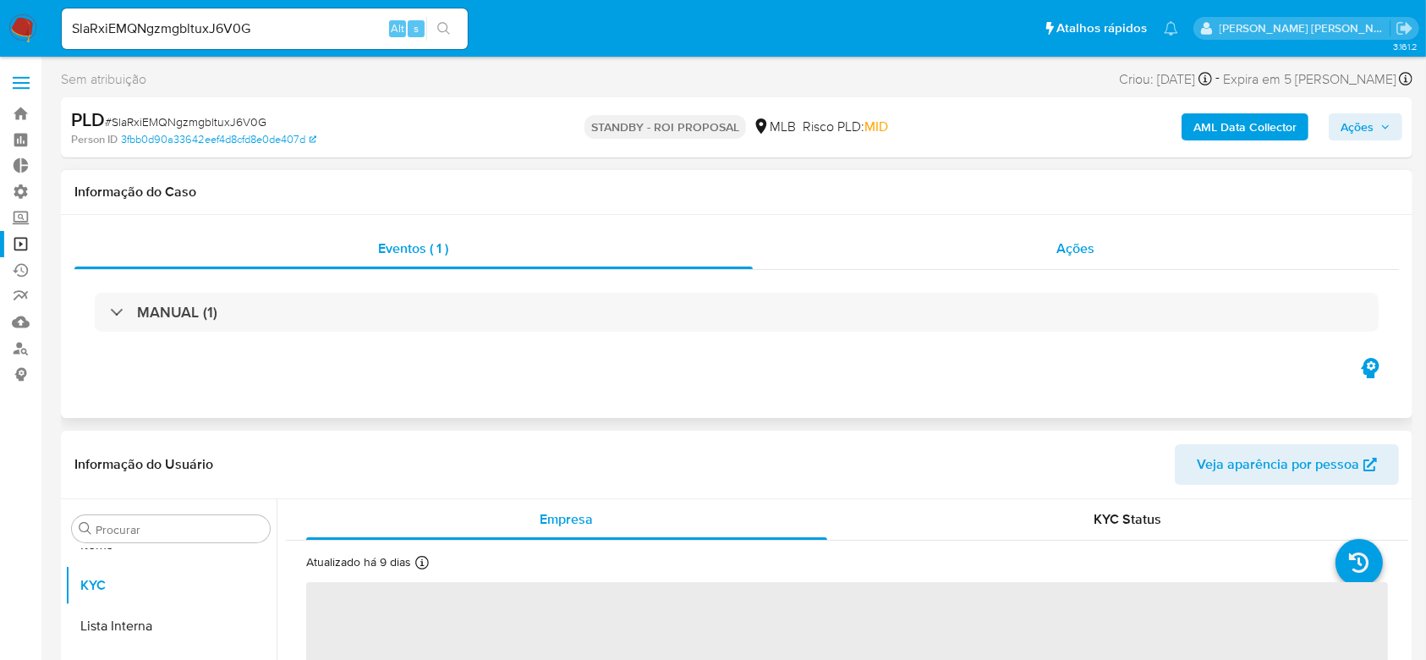
select select "10"
click at [1058, 246] on span "Ações" at bounding box center [1076, 248] width 38 height 19
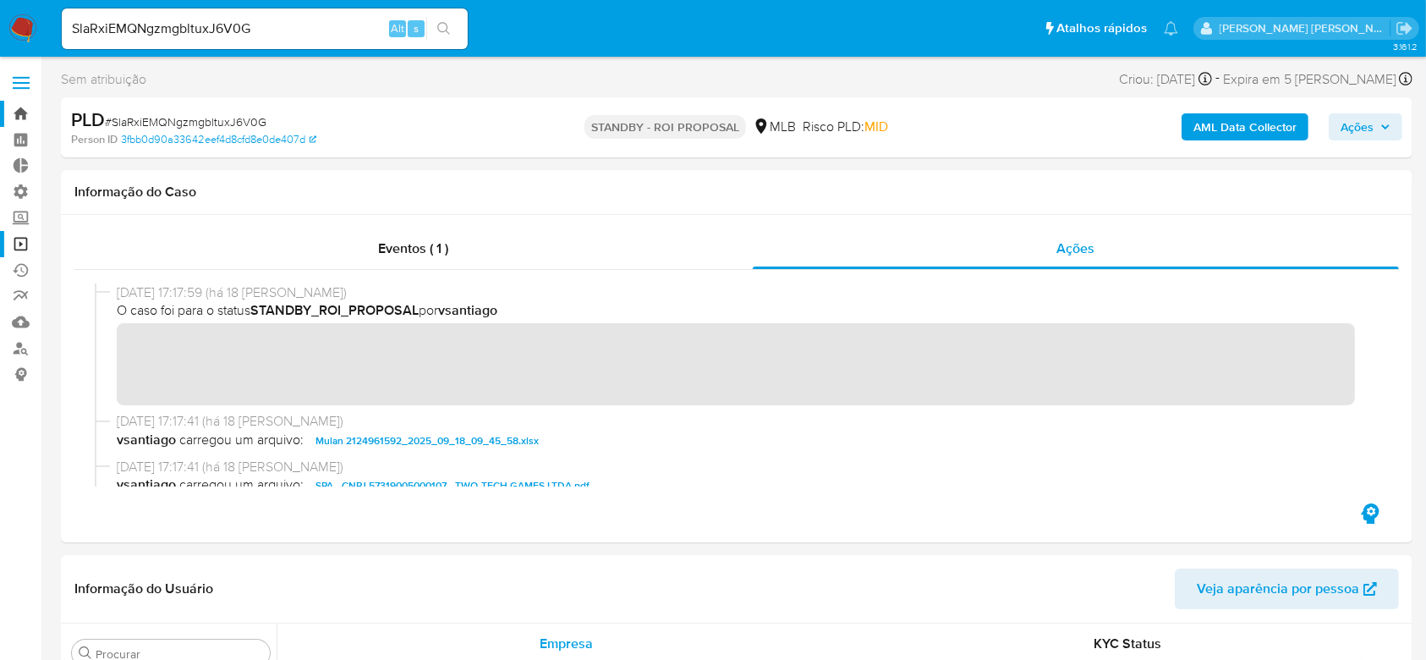
click at [24, 112] on link "Bandeja" at bounding box center [100, 114] width 201 height 26
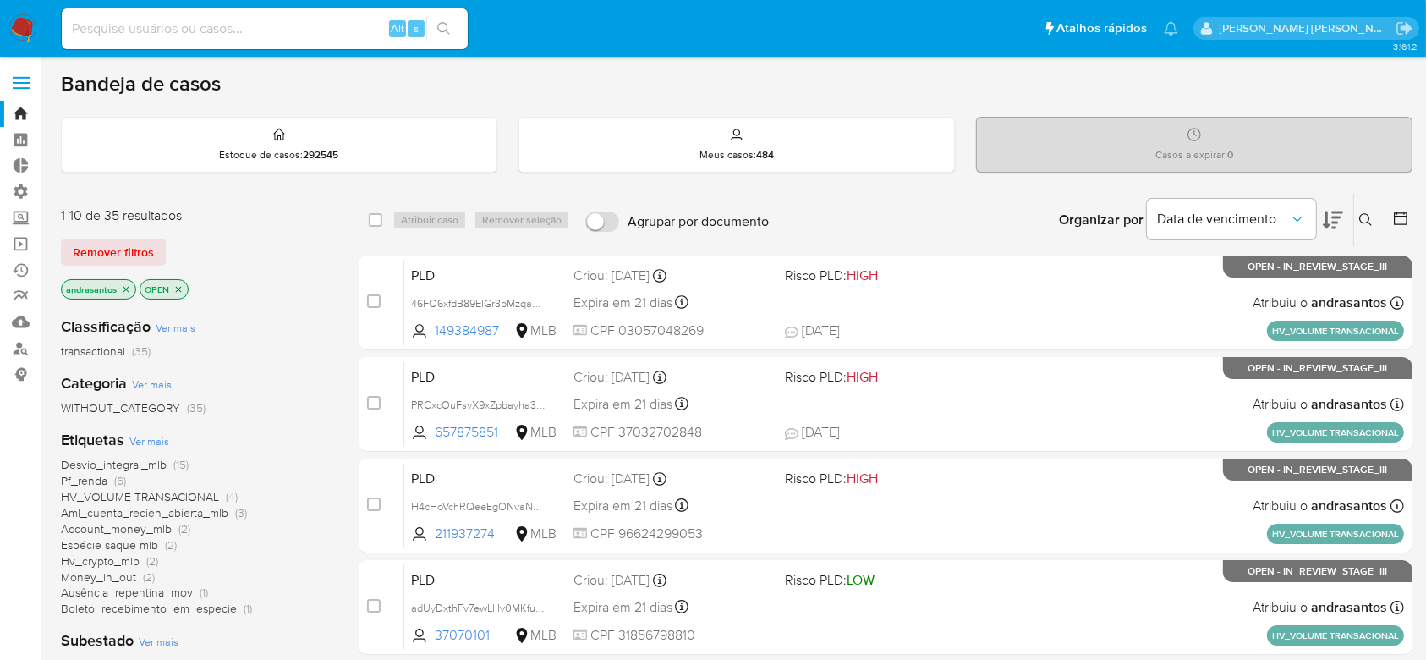
click at [124, 294] on p "andrasantos" at bounding box center [99, 289] width 74 height 19
click at [125, 287] on icon "close-filter" at bounding box center [126, 289] width 6 height 6
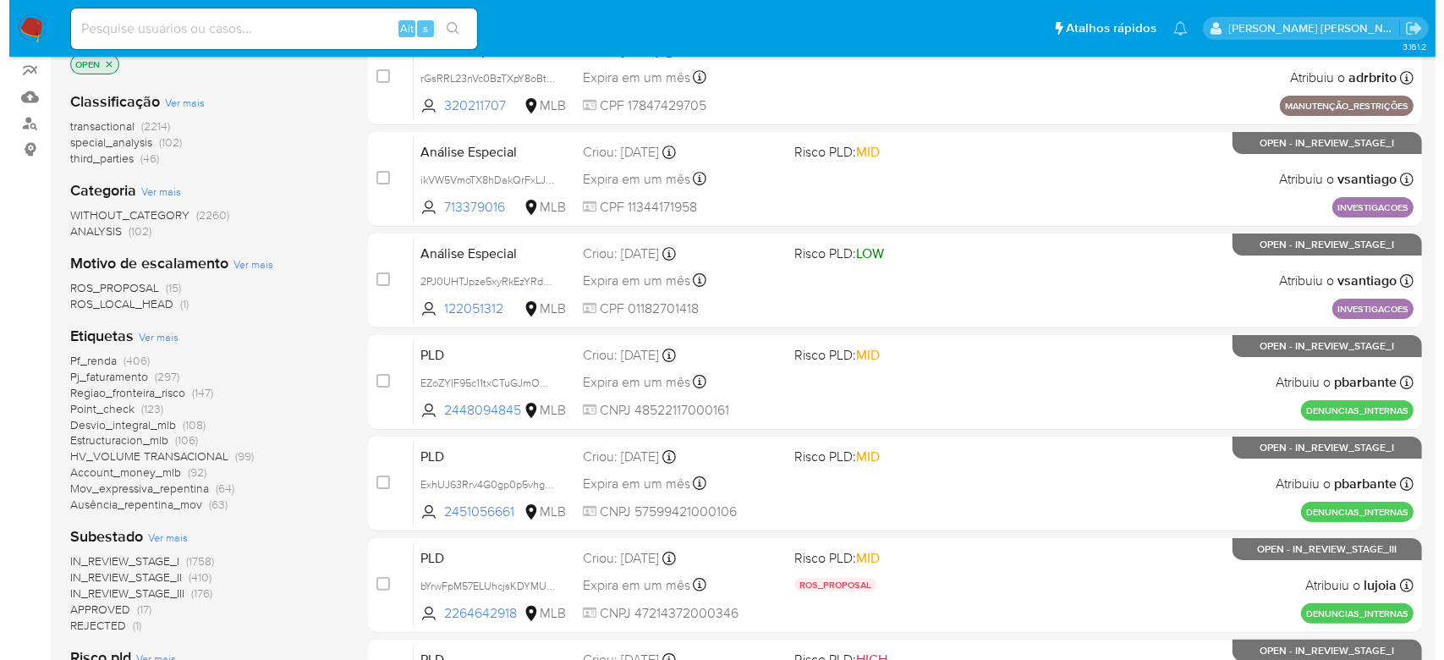
scroll to position [338, 0]
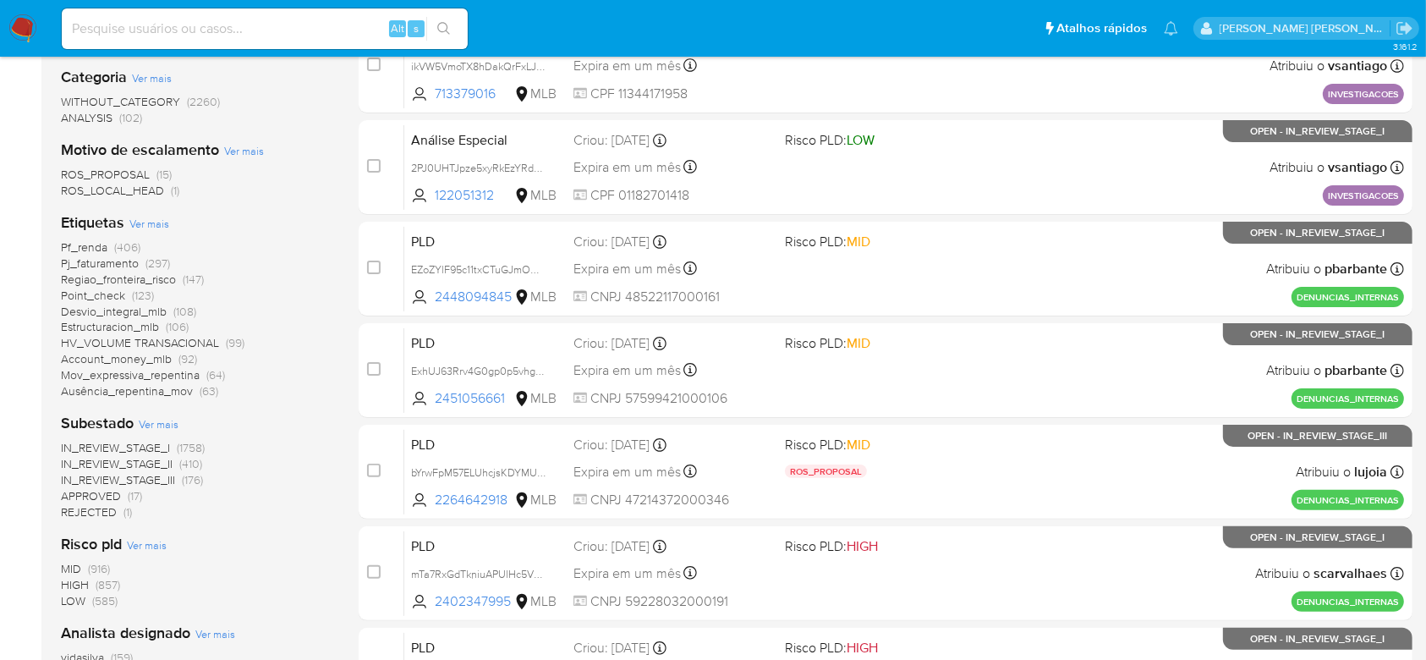
click at [167, 427] on span "Ver mais" at bounding box center [159, 423] width 40 height 15
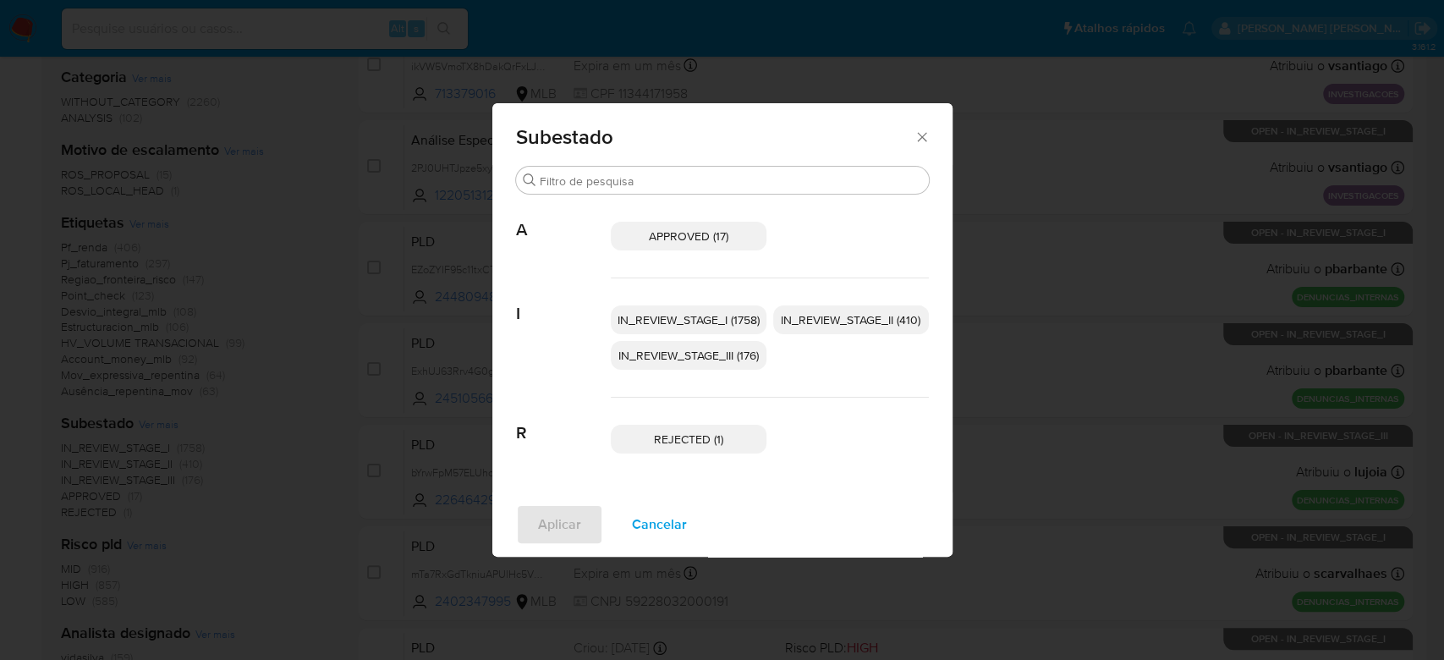
click at [711, 311] on span "IN_REVIEW_STAGE_I (1758)" at bounding box center [688, 319] width 142 height 17
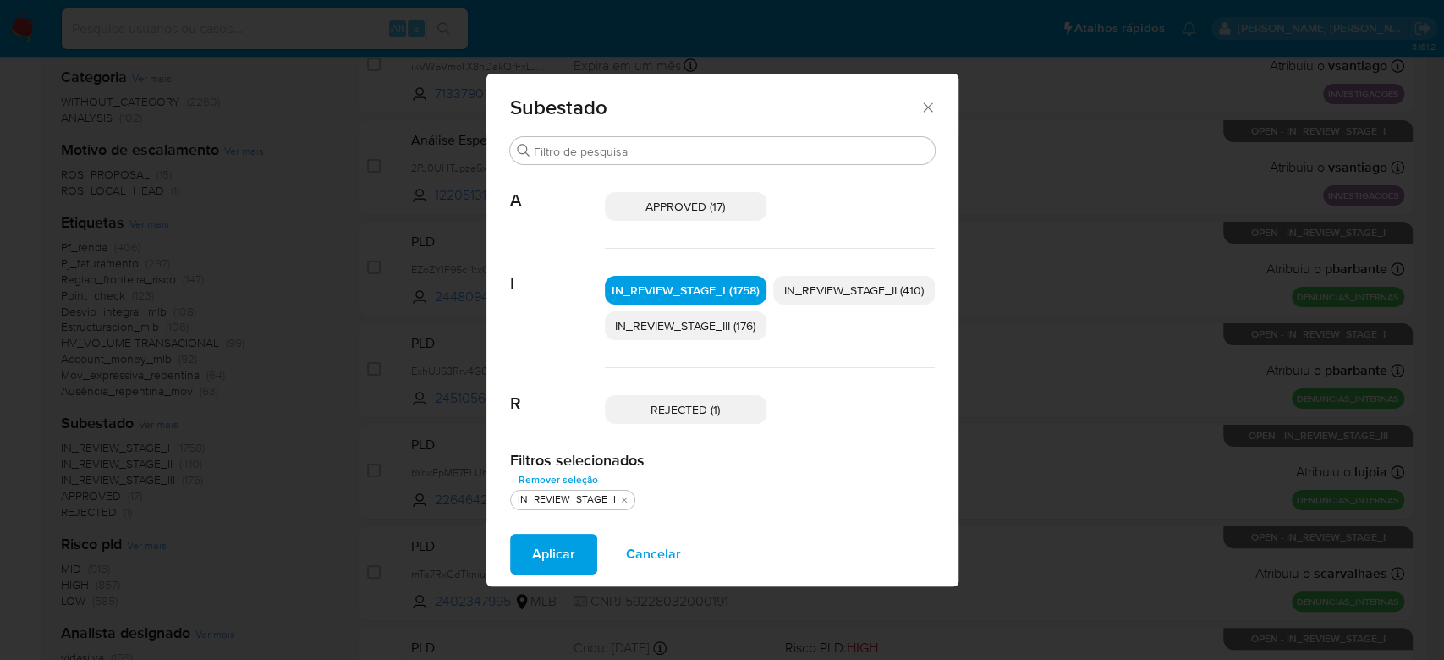
click at [848, 301] on p "IN_REVIEW_STAGE_II (410)" at bounding box center [854, 290] width 162 height 29
click at [566, 551] on span "Aplicar" at bounding box center [553, 553] width 43 height 37
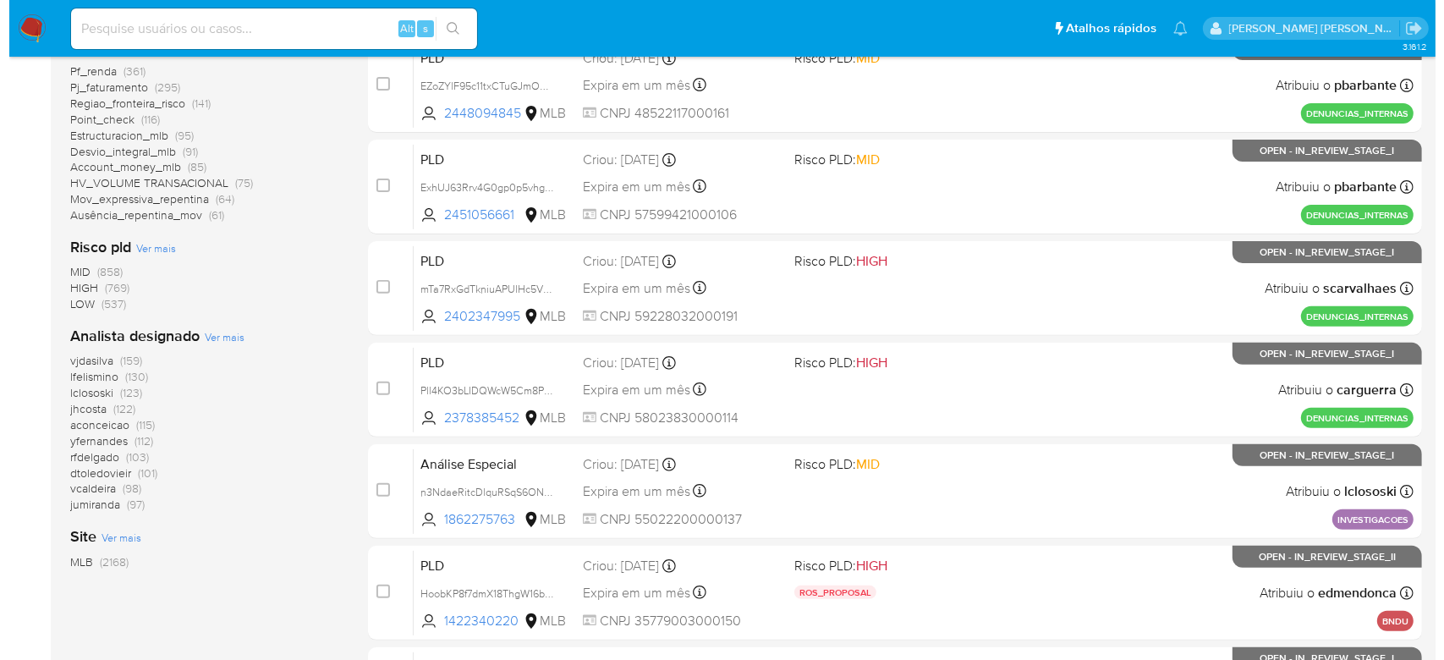
scroll to position [563, 0]
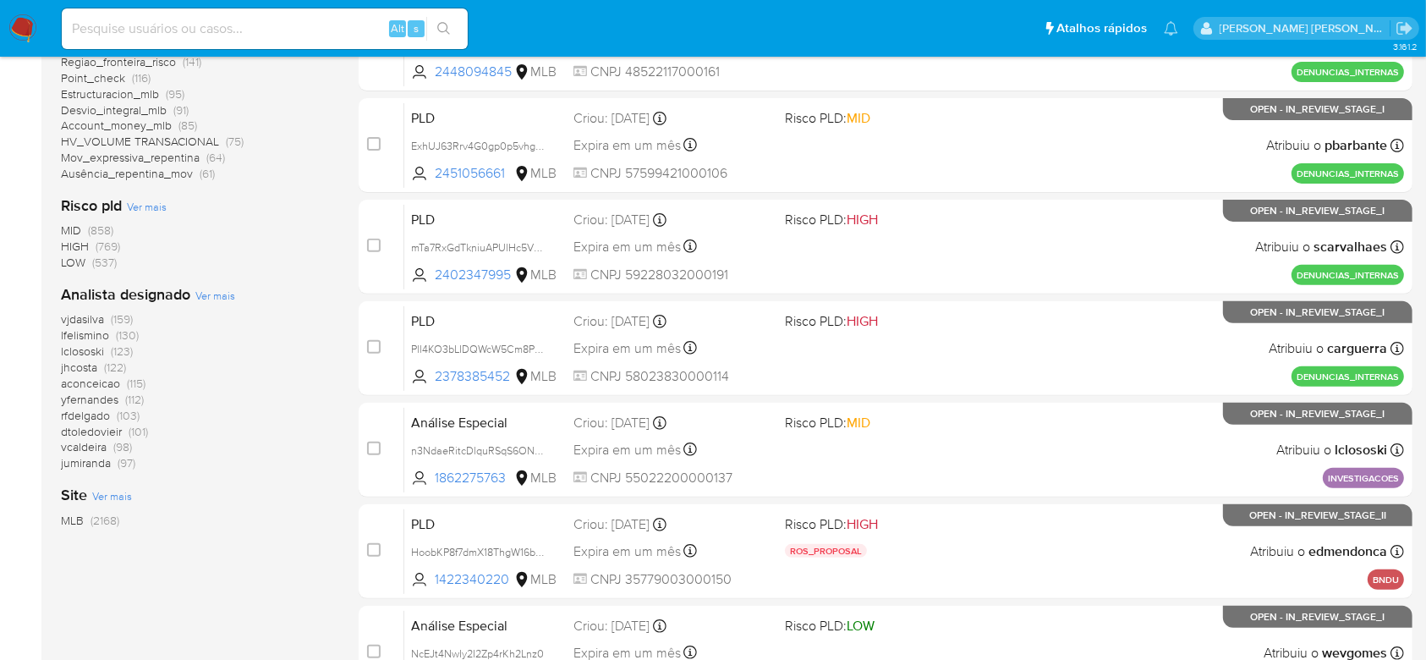
click at [209, 299] on span "Ver mais" at bounding box center [215, 295] width 40 height 15
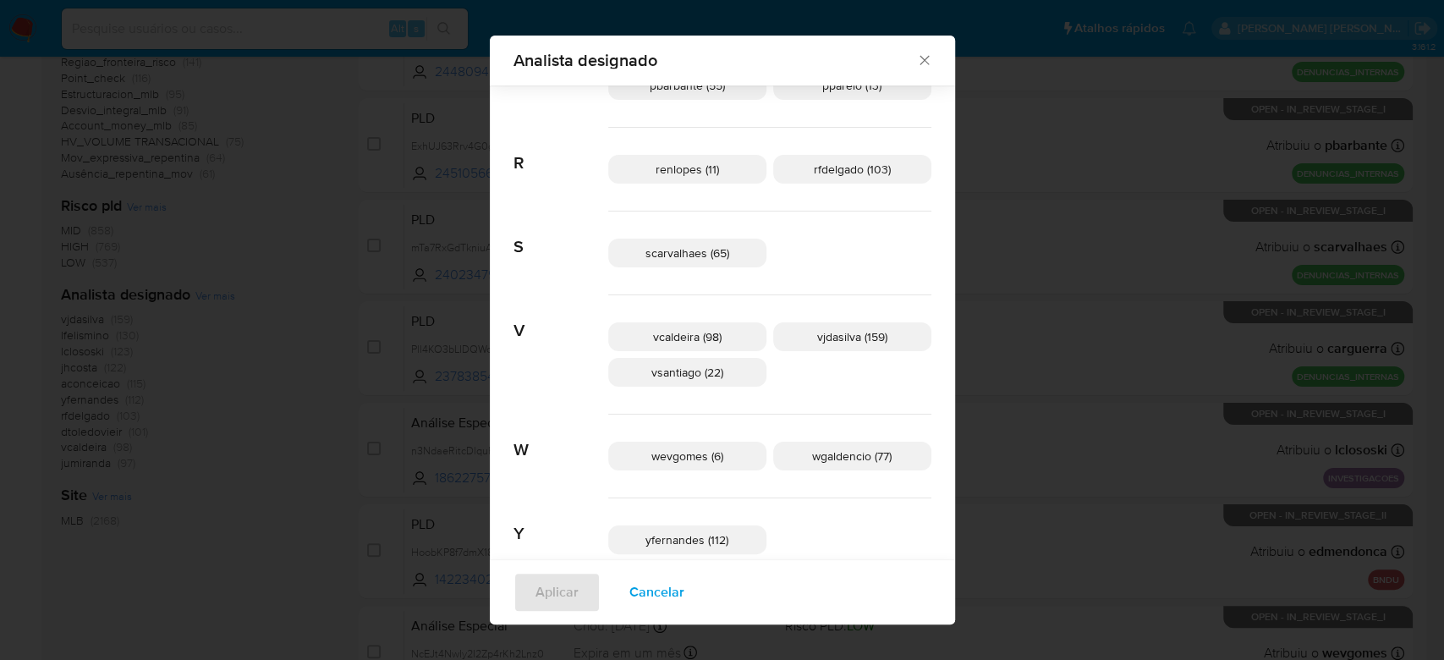
scroll to position [985, 0]
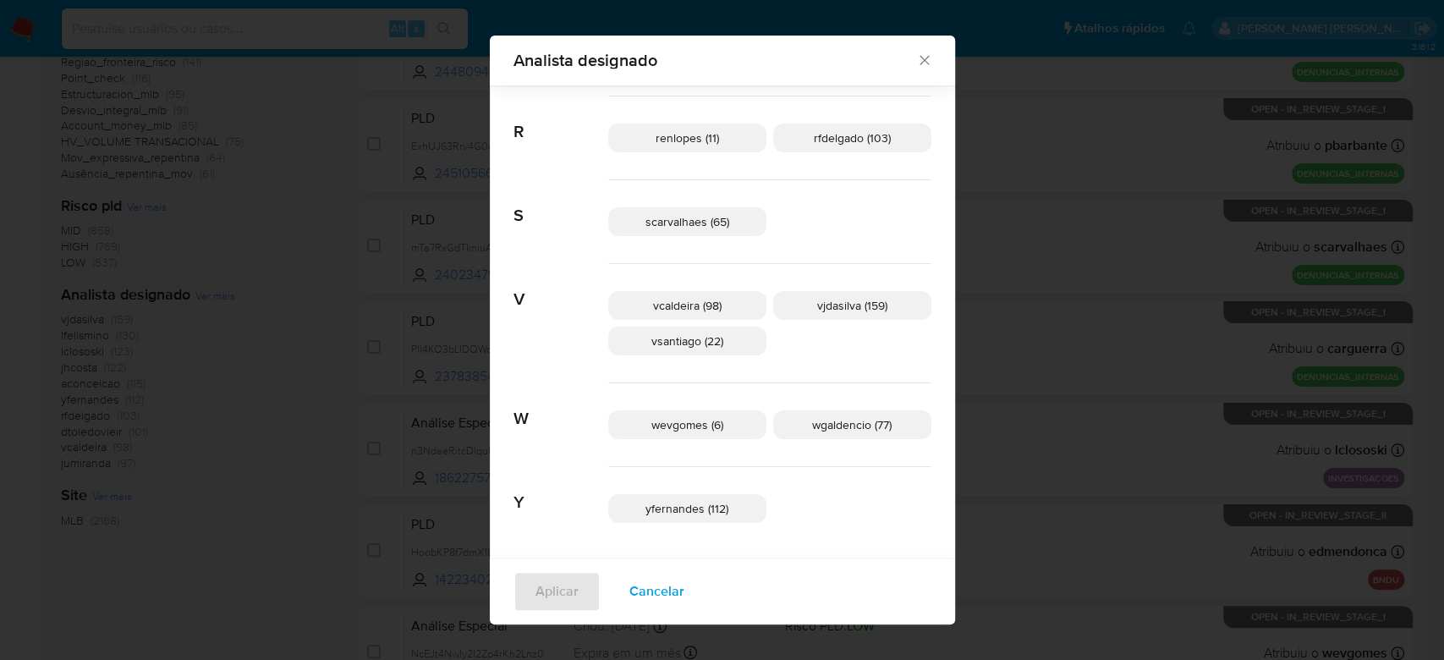
click at [367, 414] on div "Analista designado Buscar A aconceicao (115) adrbrito (2) analmeida (28) C carg…" at bounding box center [722, 330] width 1444 height 660
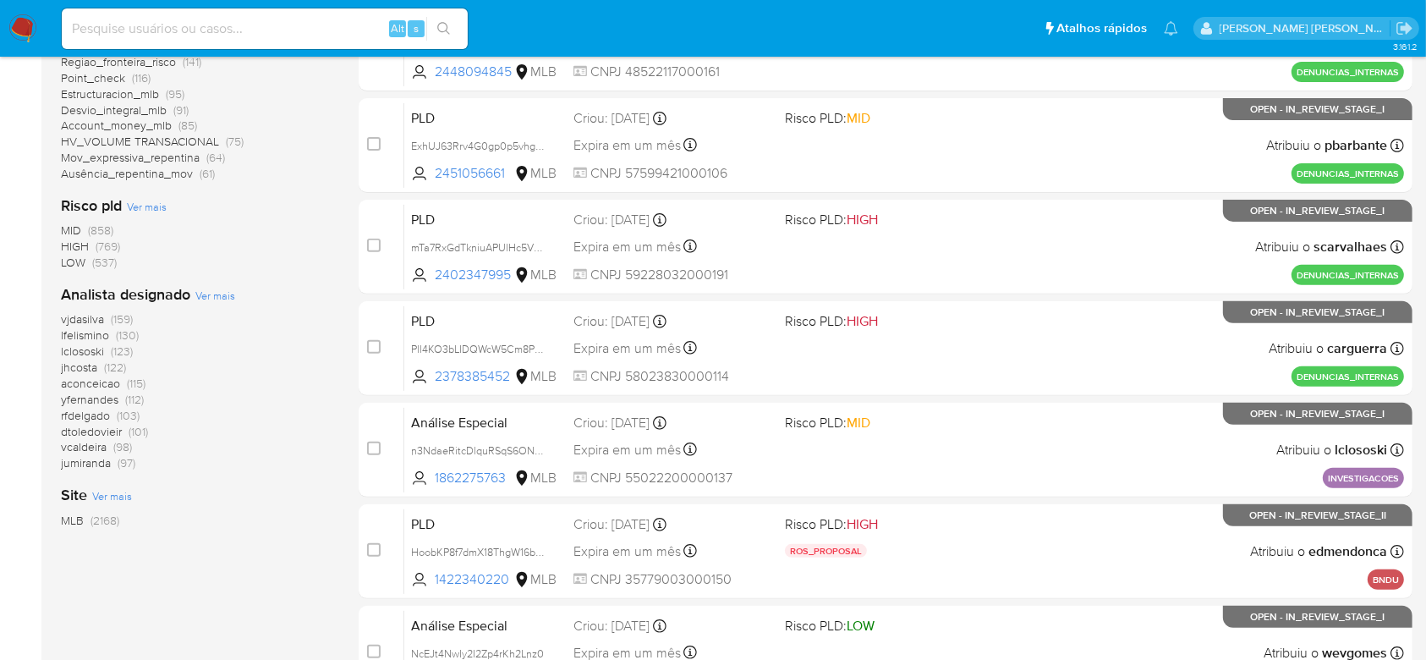
click at [219, 291] on span "Ver mais" at bounding box center [215, 295] width 40 height 15
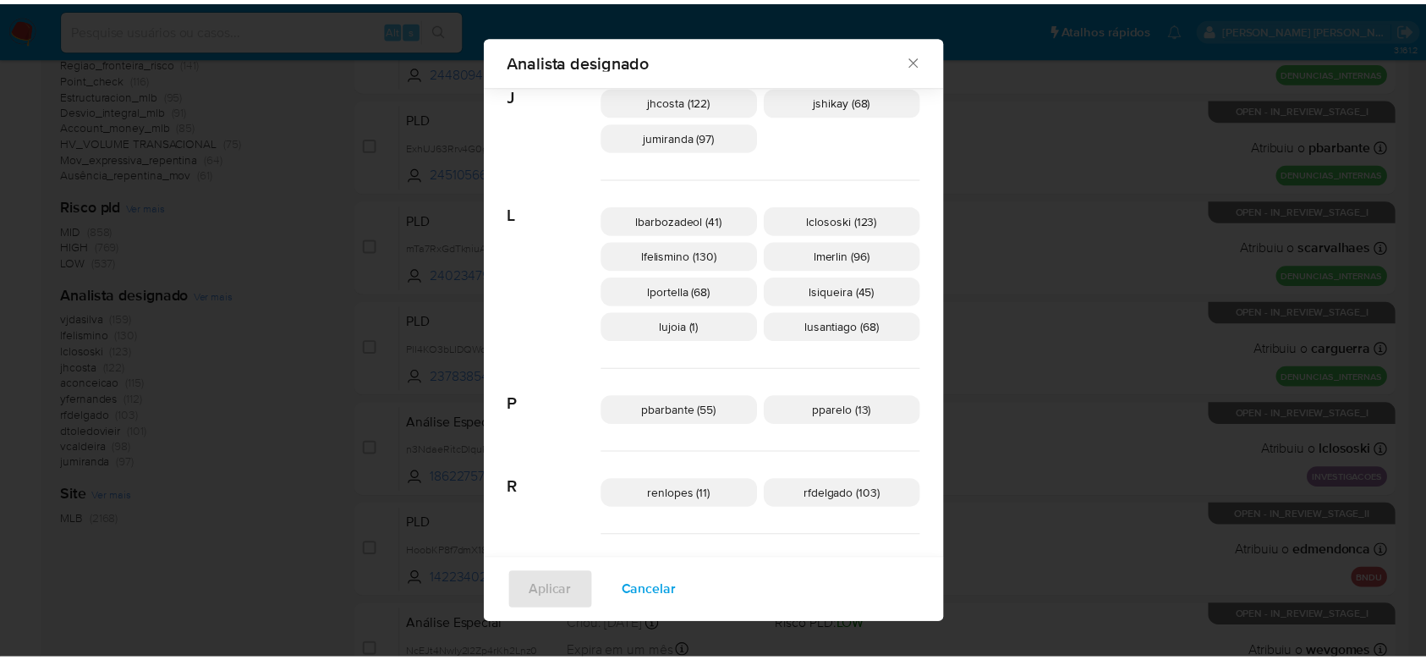
scroll to position [663, 0]
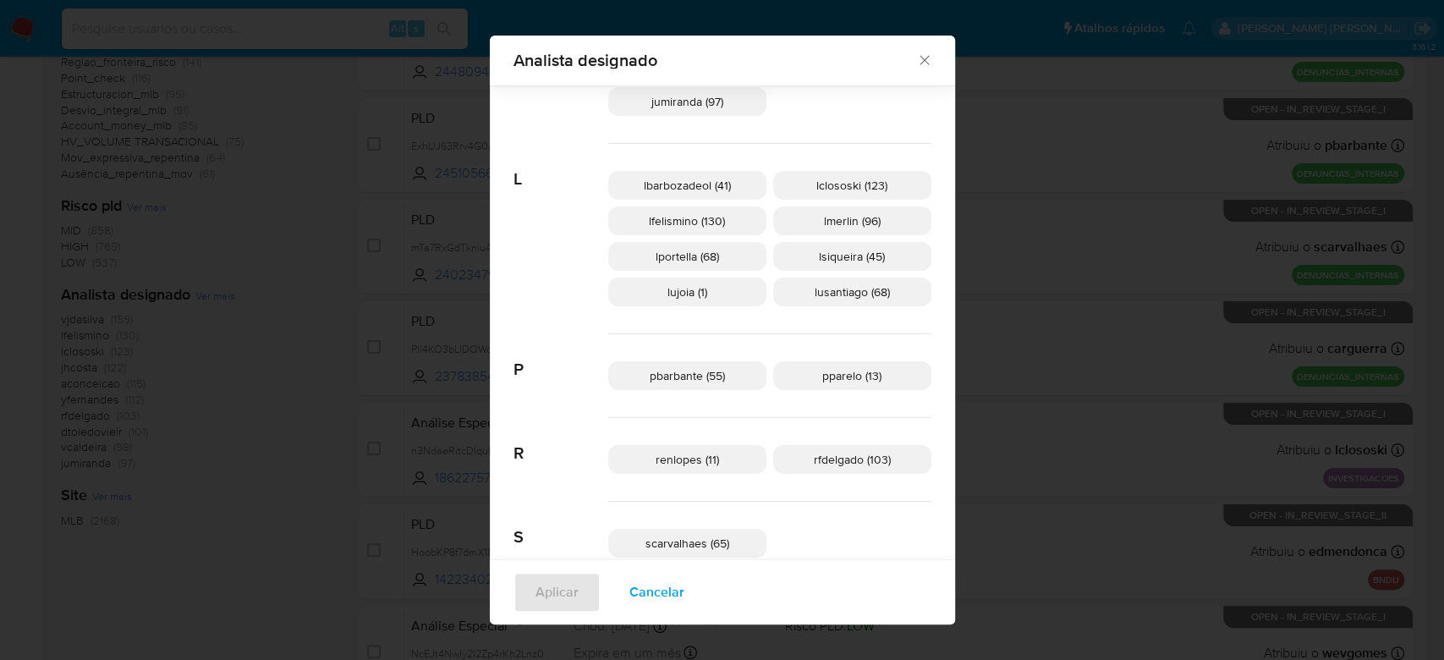
click at [916, 60] on icon "Fechar" at bounding box center [924, 60] width 17 height 17
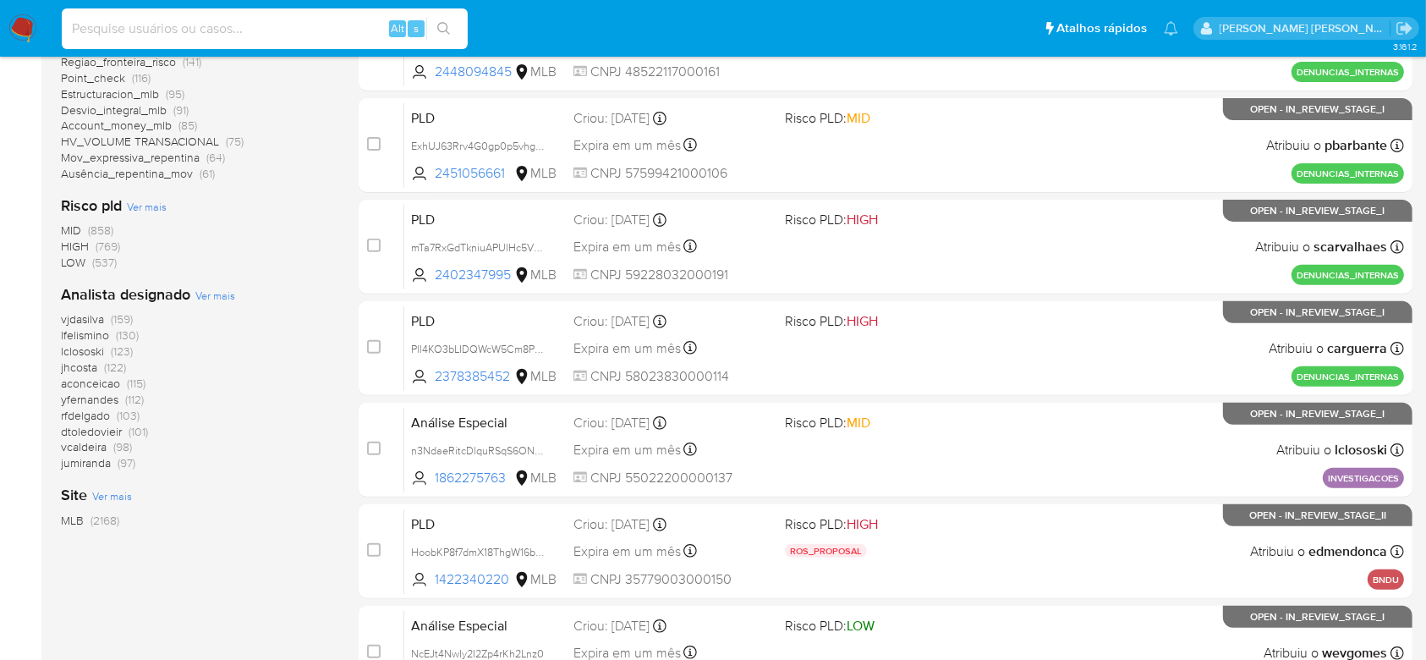
click at [261, 26] on input at bounding box center [265, 29] width 406 height 22
paste input "HjmsCeWtYEiidQFiAvSN5Uki"
type input "HjmsCeWtYEiidQFiAvSN5Uki"
click at [452, 25] on button "search-icon" at bounding box center [443, 29] width 35 height 24
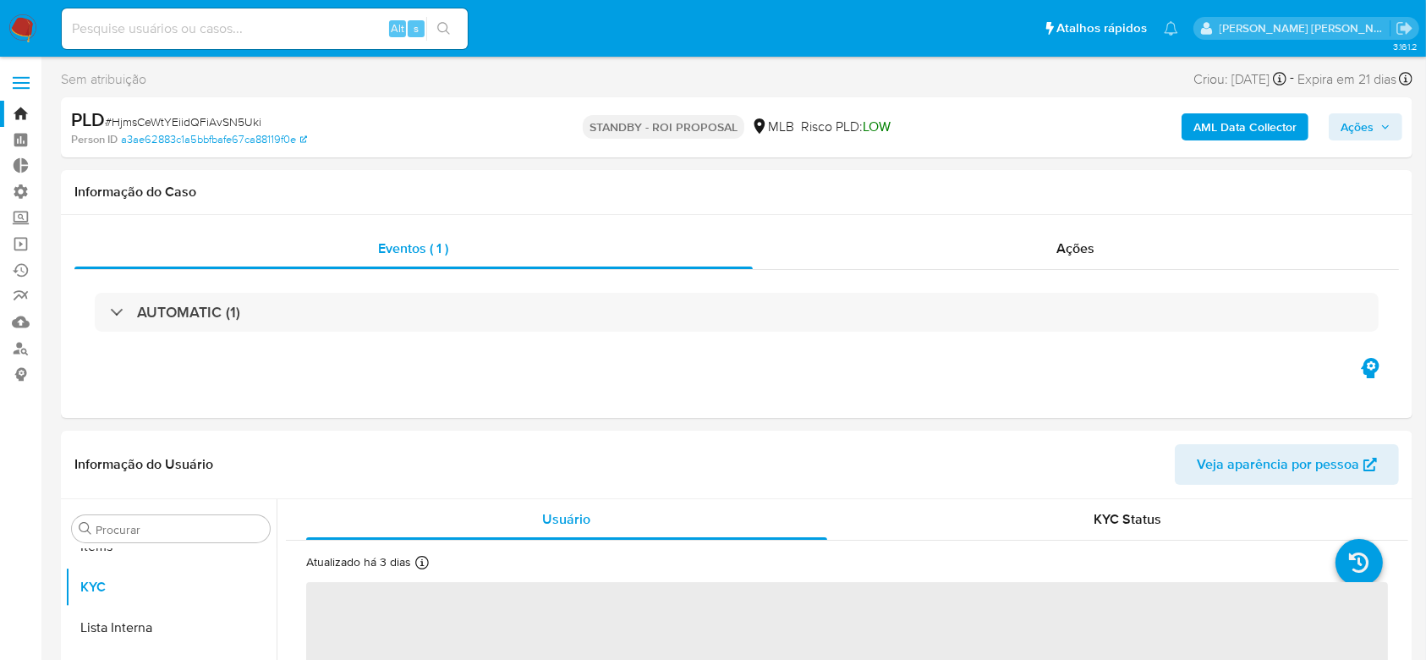
scroll to position [877, 0]
select select "10"
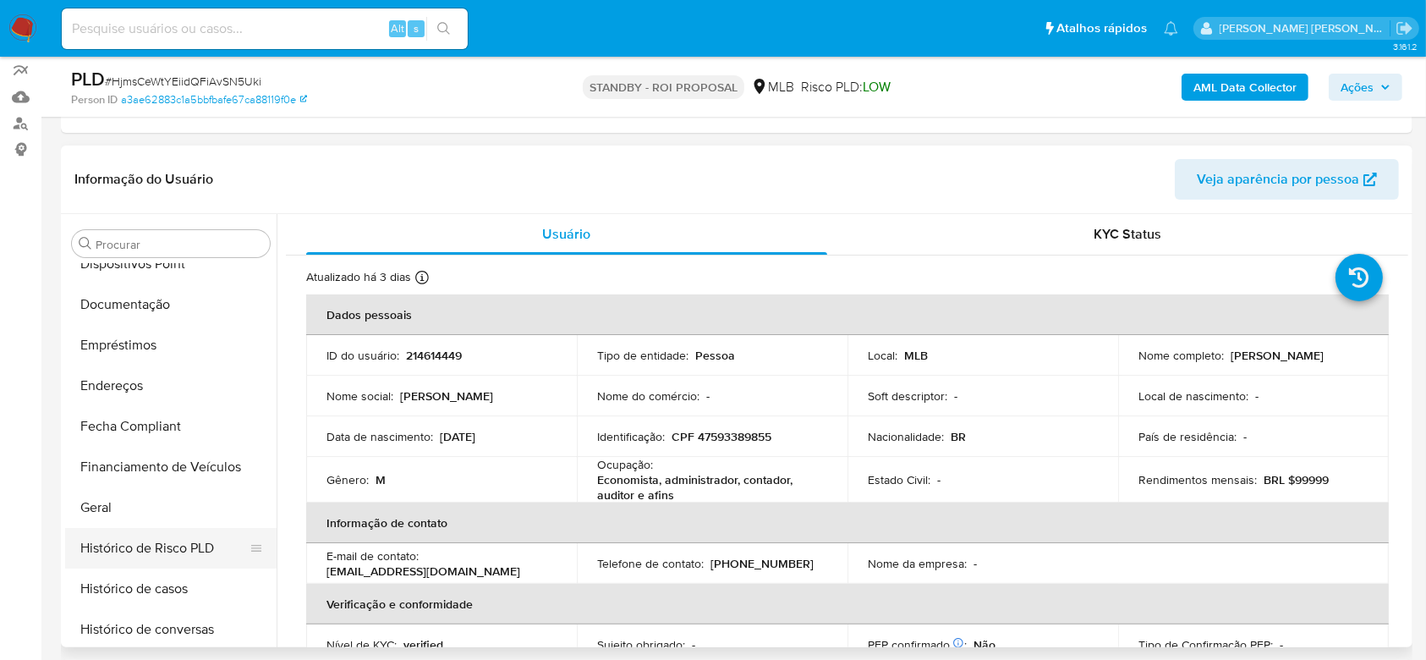
scroll to position [313, 0]
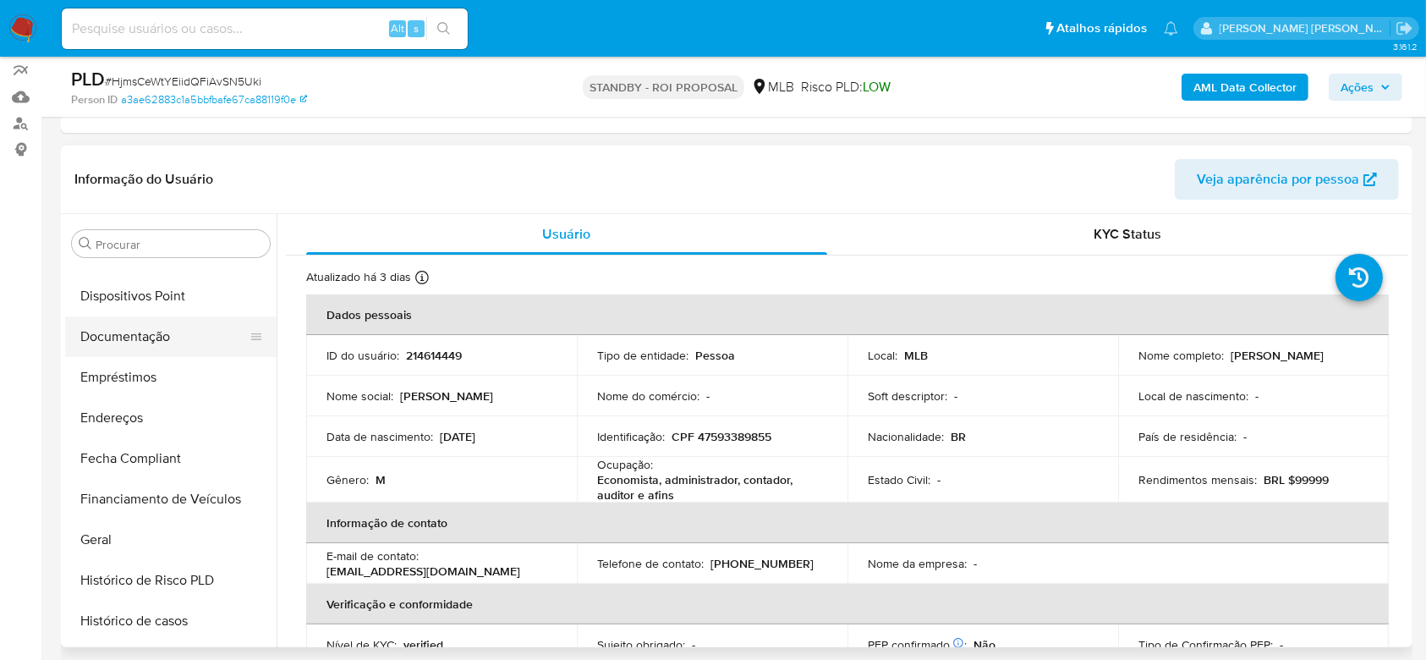
click at [162, 332] on button "Documentação" at bounding box center [164, 336] width 198 height 41
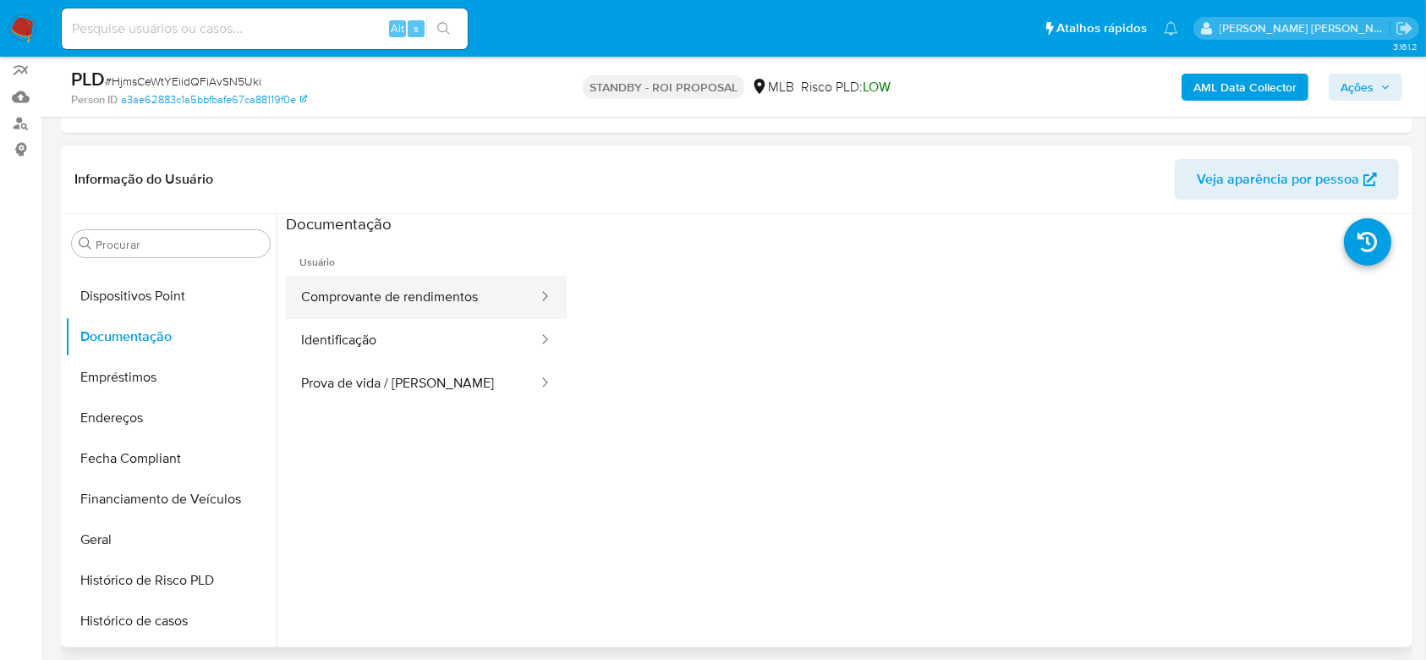
click at [457, 297] on button "Comprovante de rendimentos" at bounding box center [413, 297] width 254 height 43
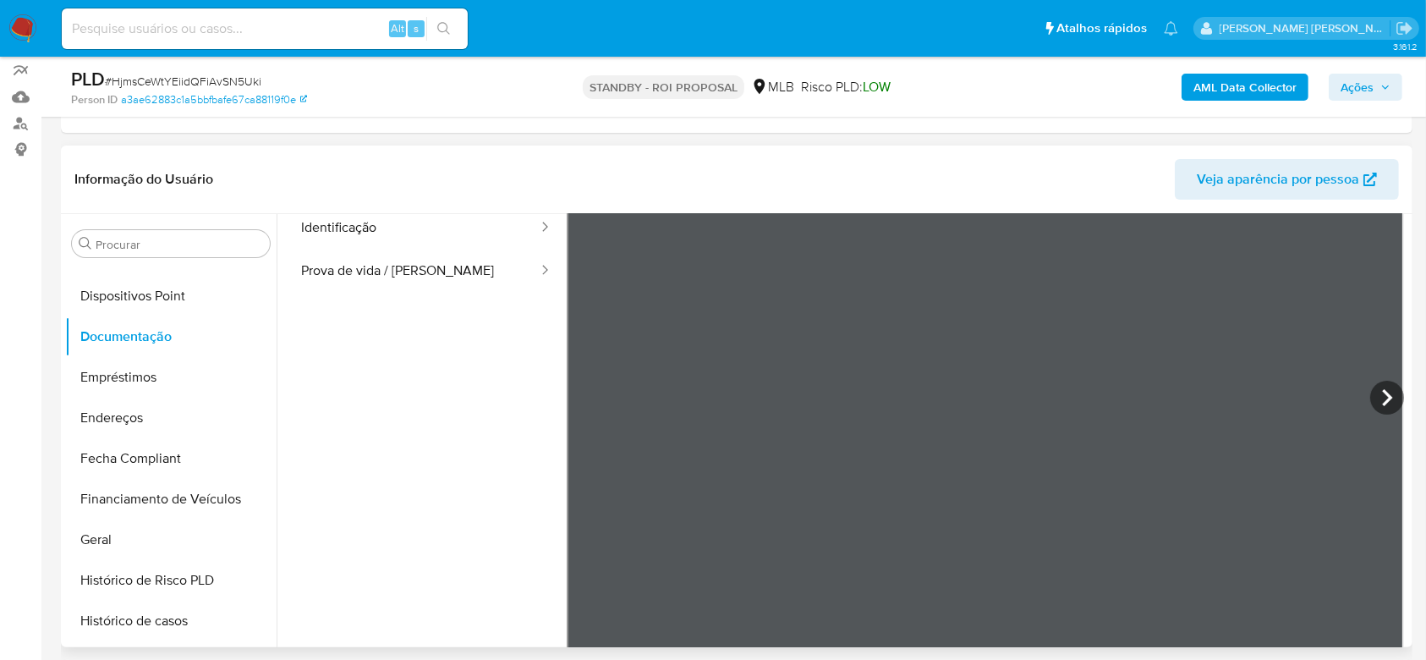
scroll to position [0, 0]
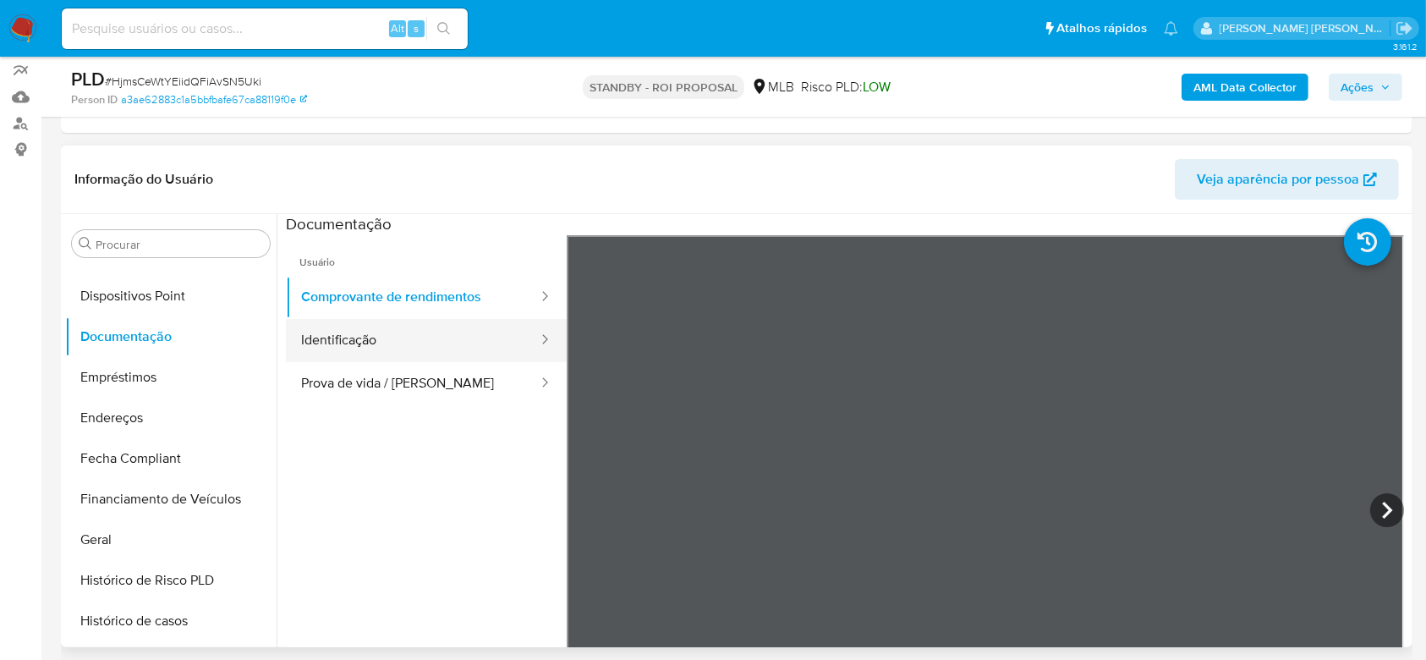
click at [438, 326] on button "Identificação" at bounding box center [413, 340] width 254 height 43
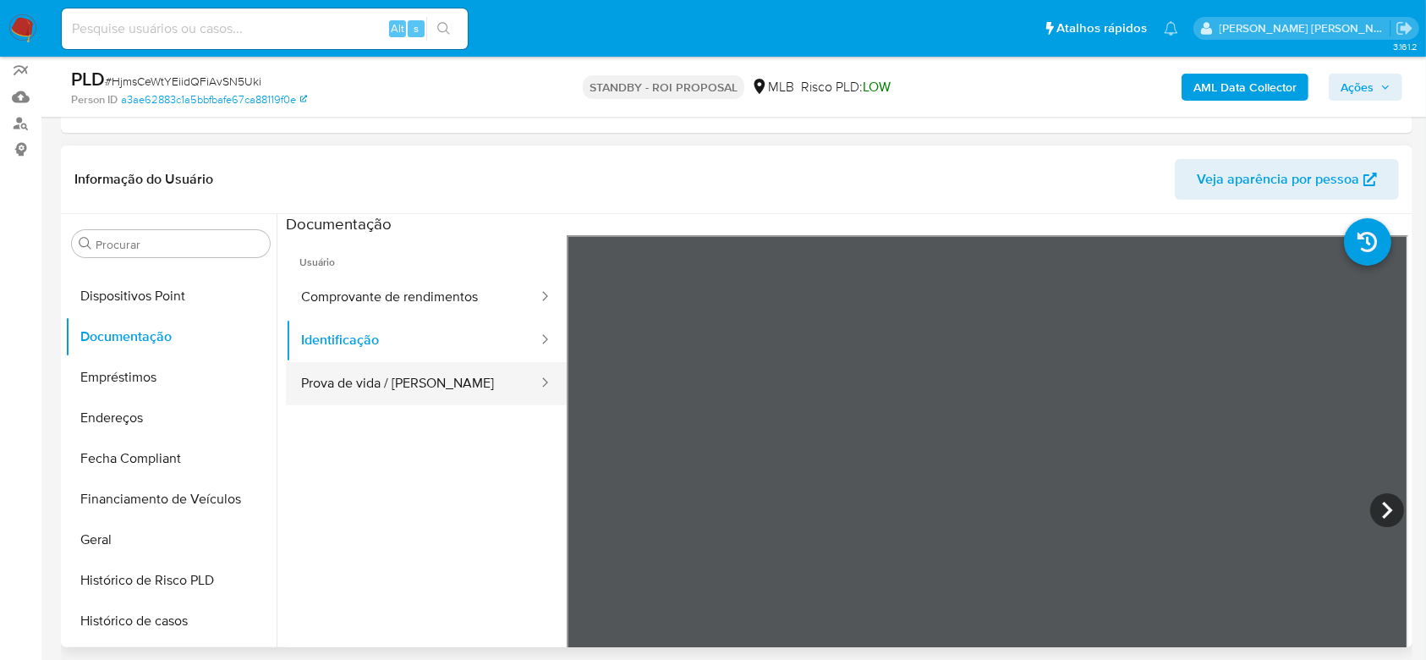
click at [388, 388] on button "Prova de vida / Selfie" at bounding box center [413, 383] width 254 height 43
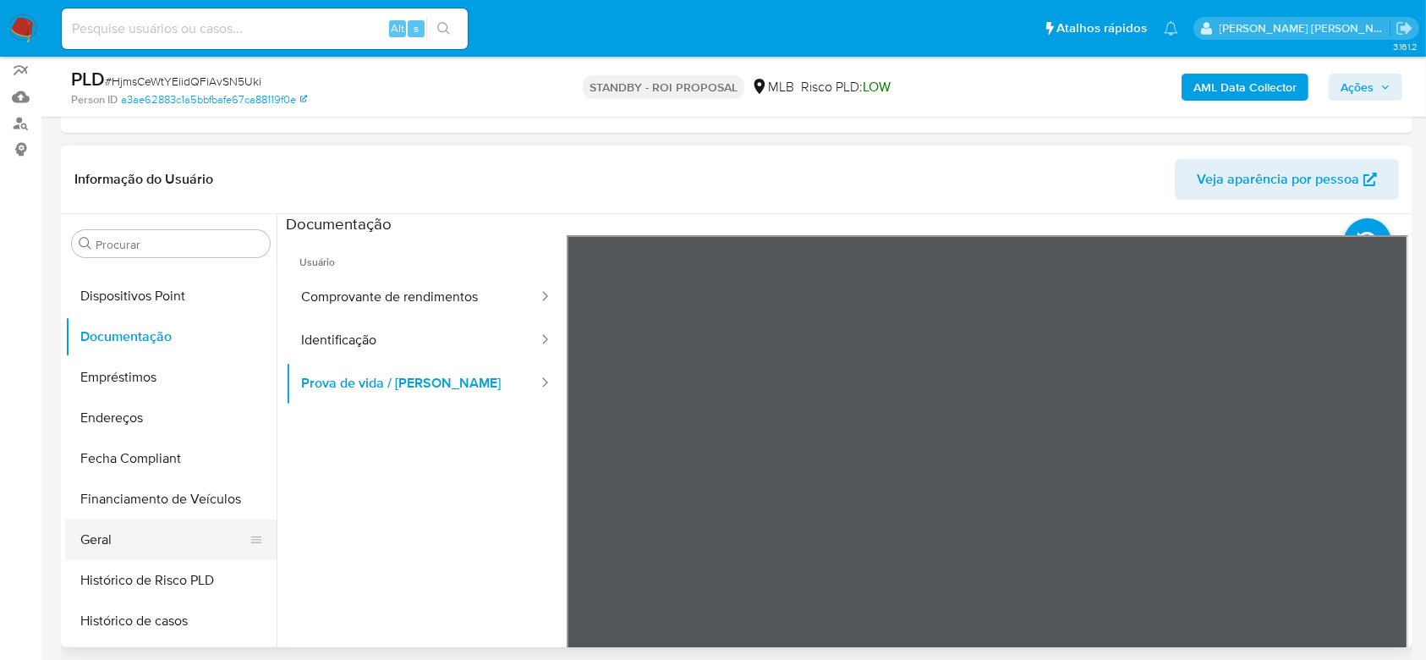
click at [126, 539] on button "Geral" at bounding box center [164, 539] width 198 height 41
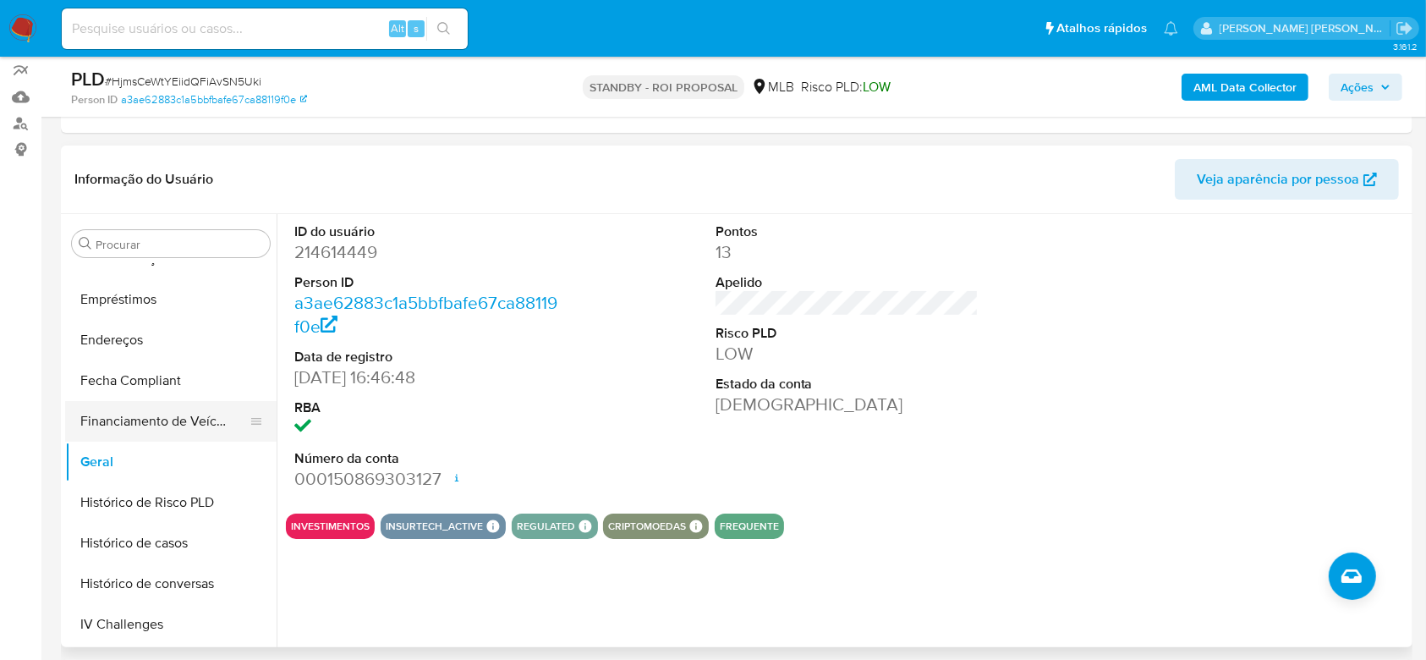
scroll to position [426, 0]
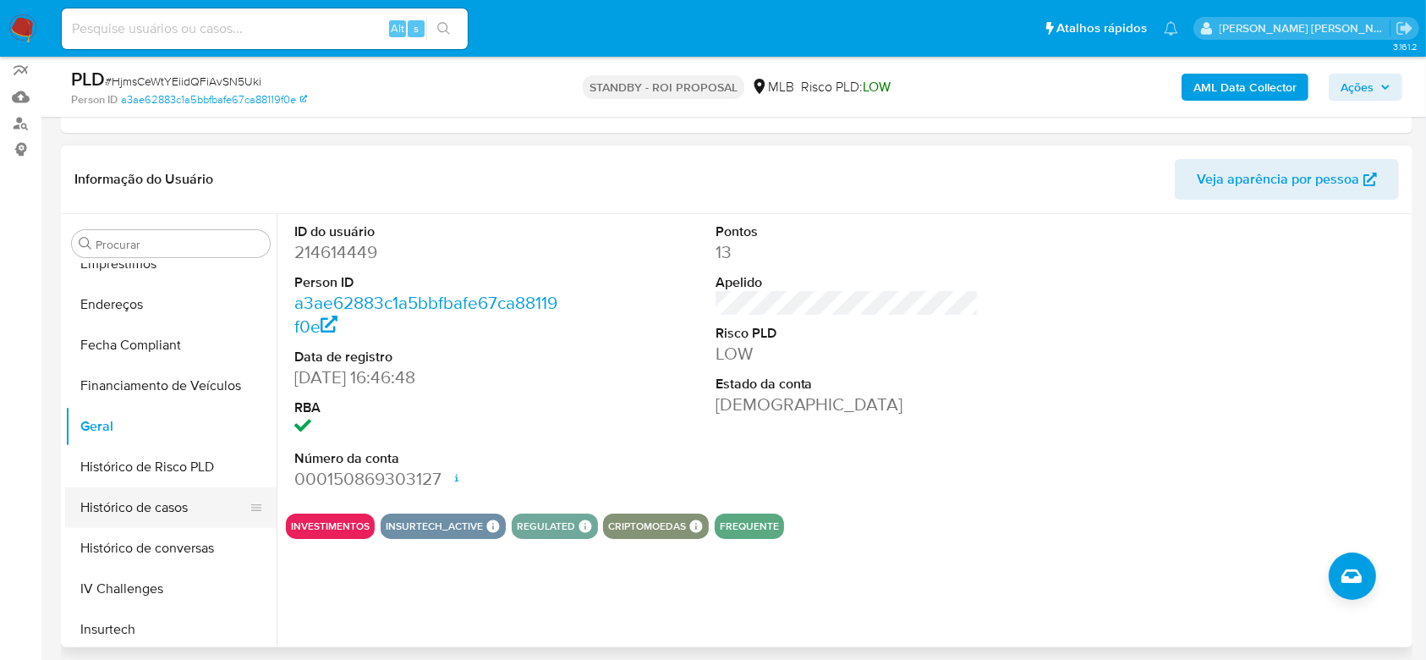
click at [162, 499] on button "Histórico de casos" at bounding box center [164, 507] width 198 height 41
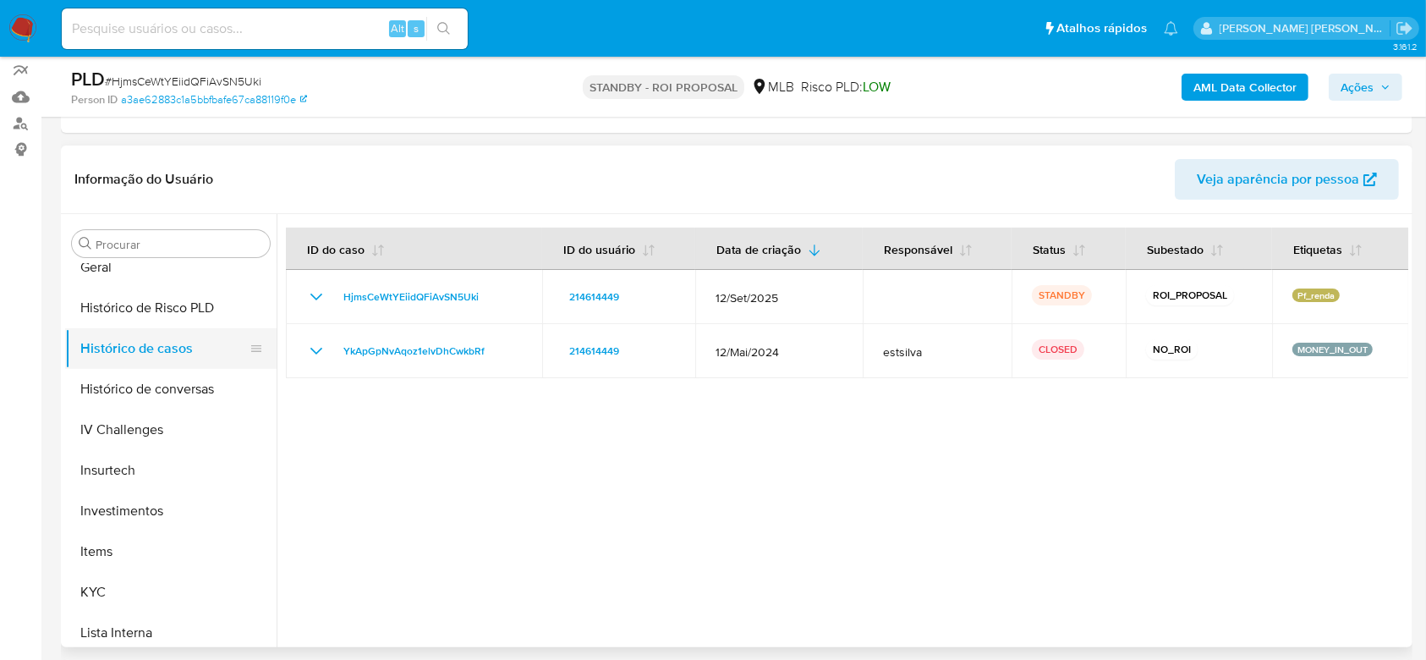
scroll to position [651, 0]
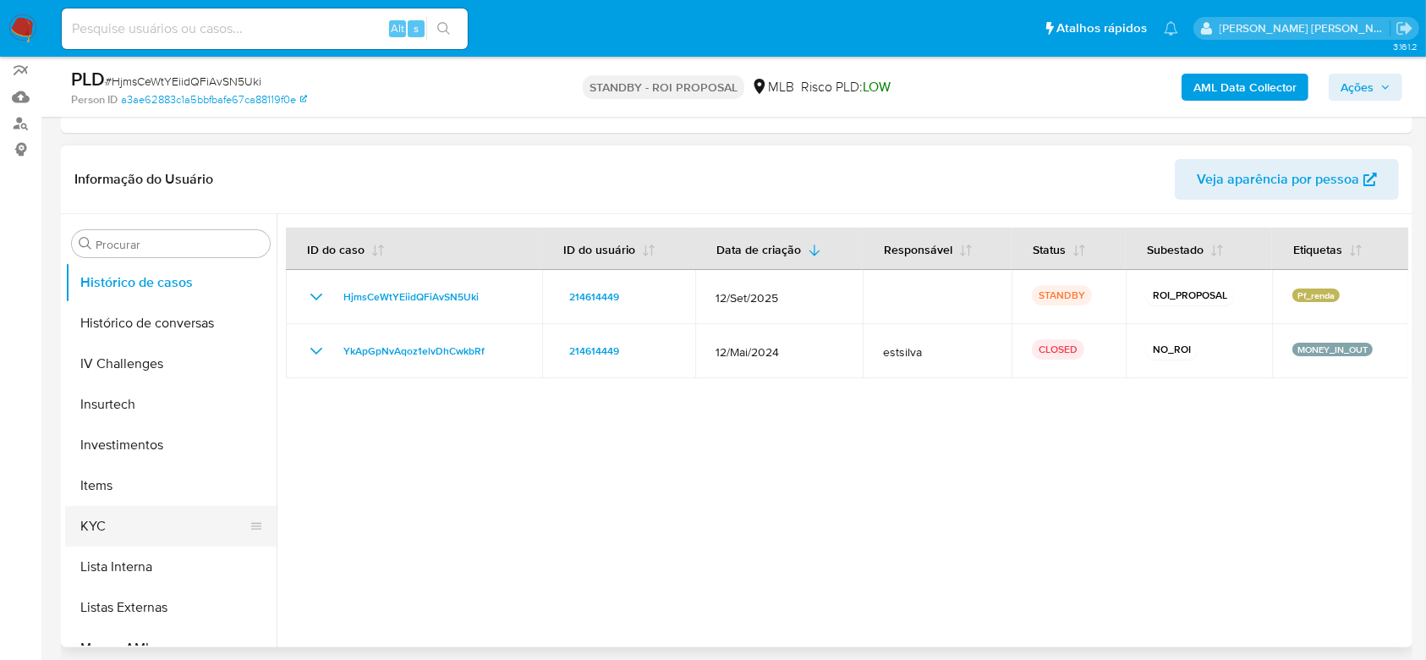
click at [165, 510] on button "KYC" at bounding box center [164, 526] width 198 height 41
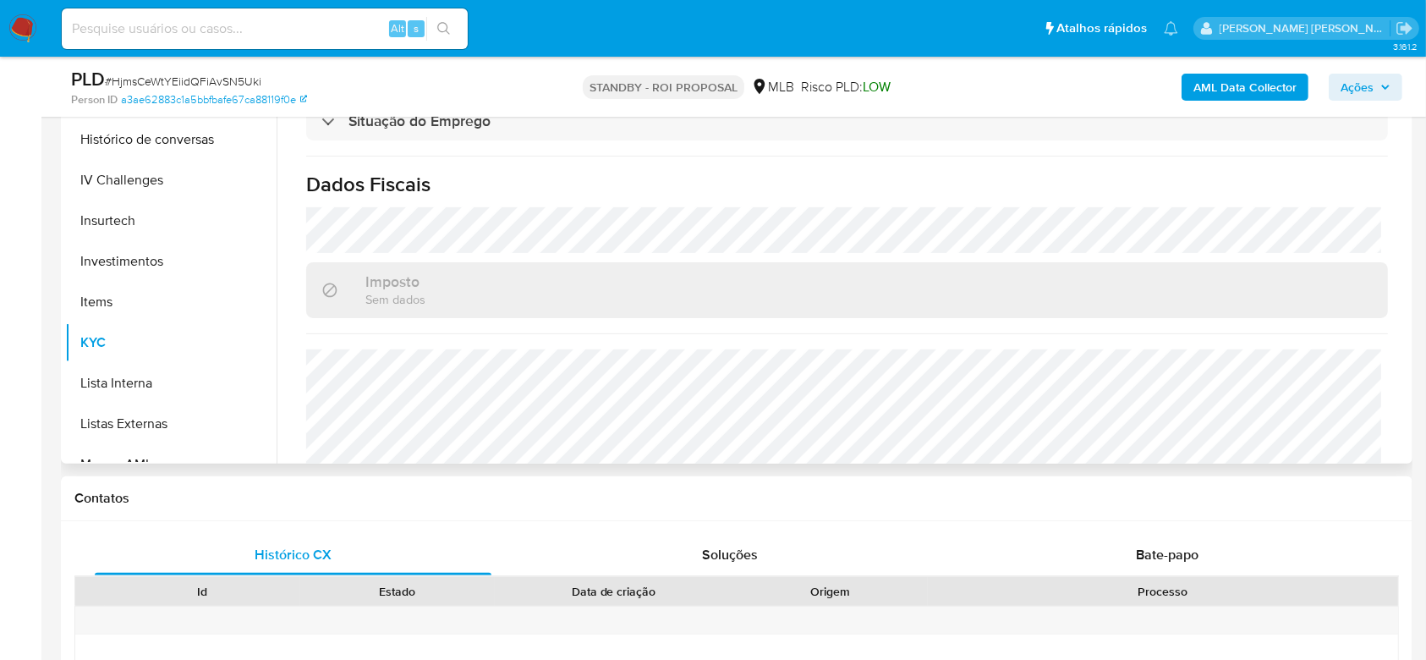
scroll to position [724, 0]
